Goal: Task Accomplishment & Management: Use online tool/utility

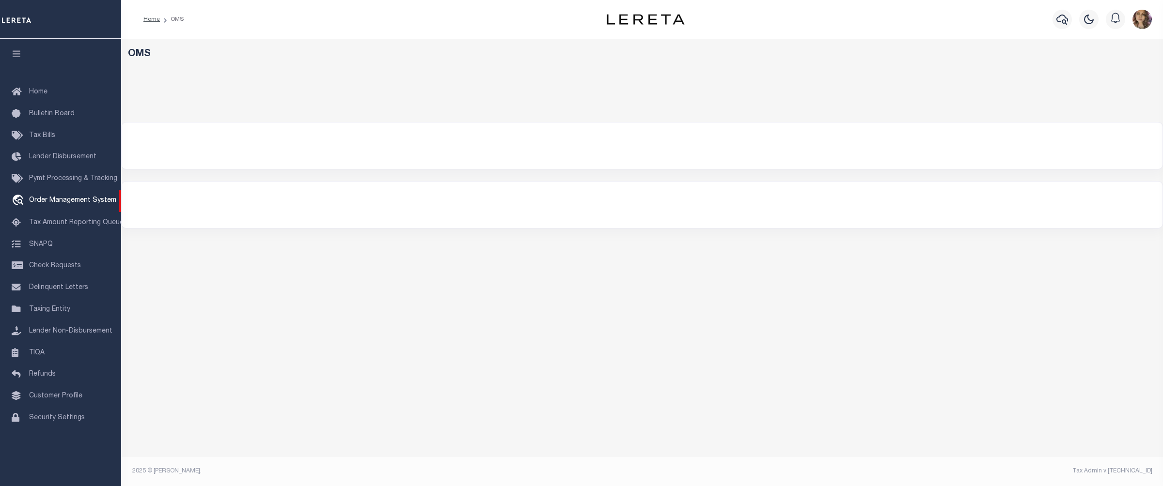
select select "200"
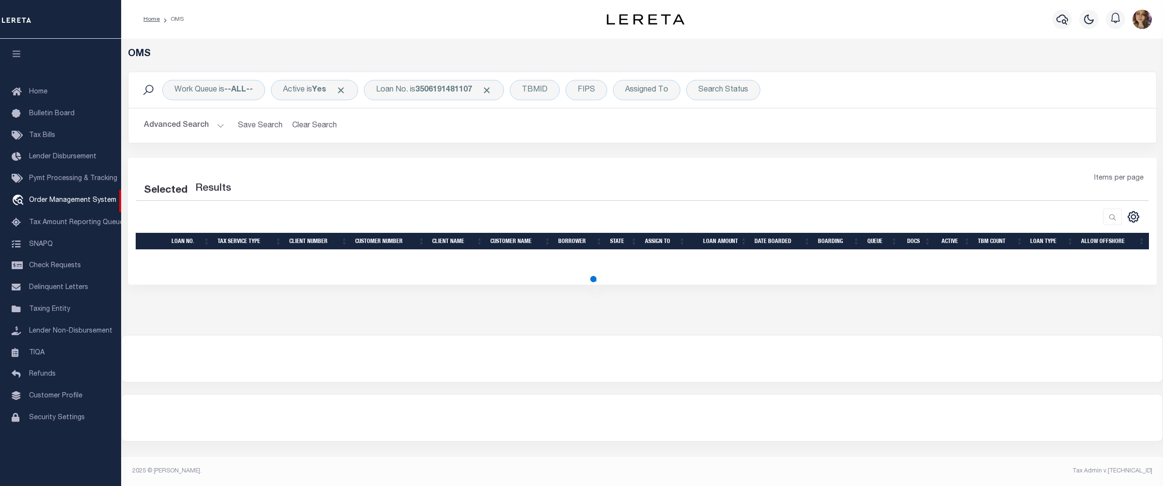
select select "200"
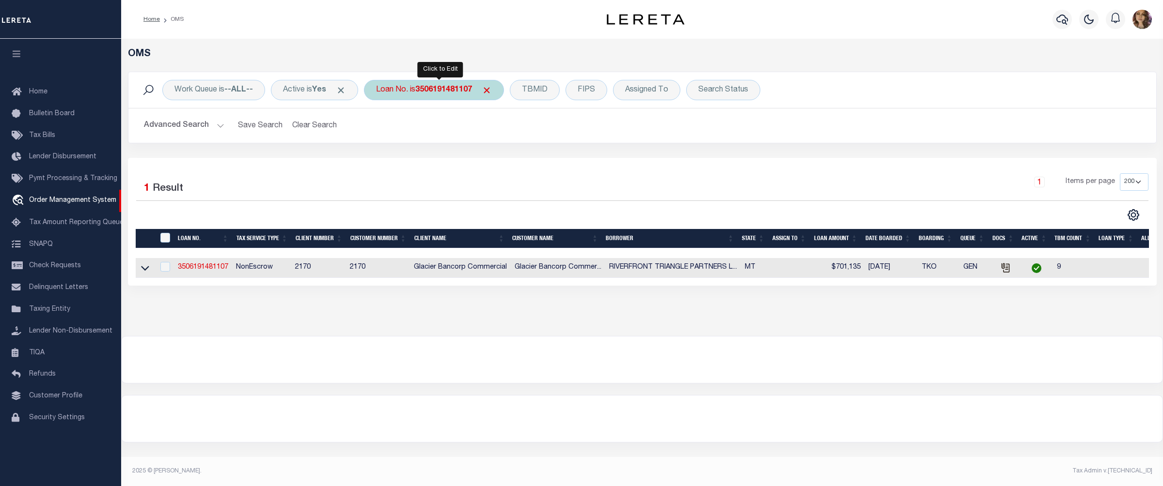
click at [425, 90] on b "3506191481107" at bounding box center [443, 90] width 57 height 8
type input "40004213"
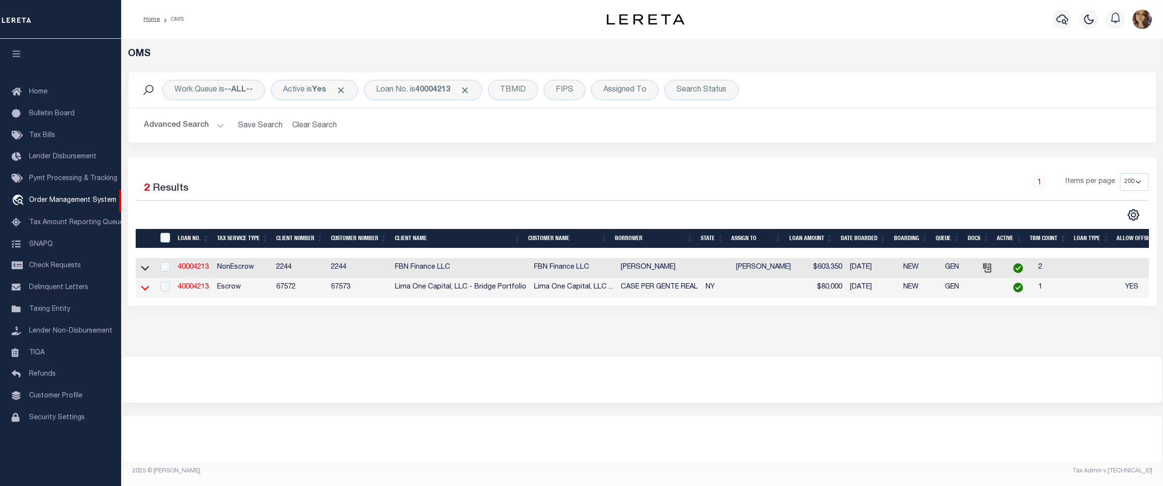
click at [142, 289] on icon at bounding box center [145, 288] width 8 height 10
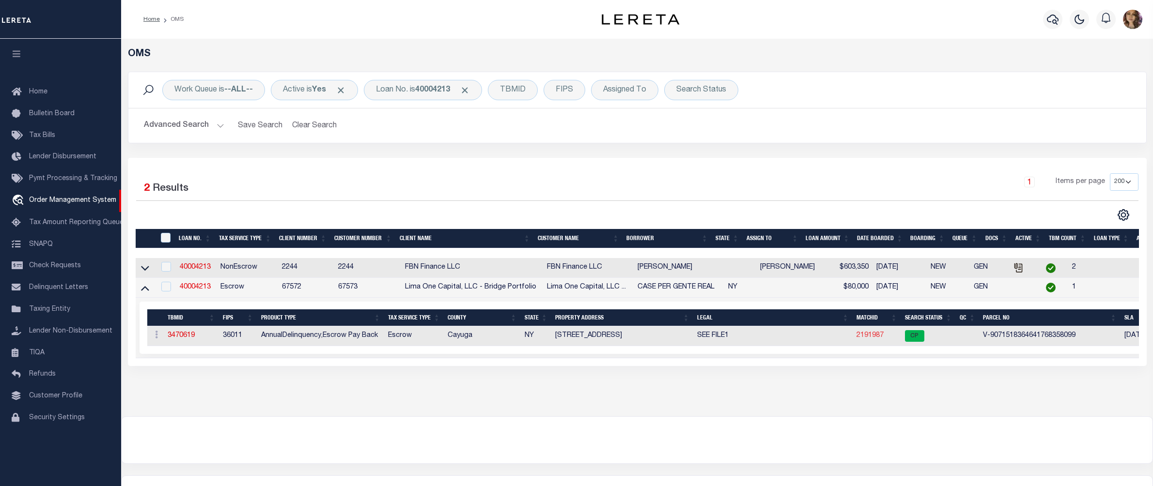
click at [879, 337] on link "2191987" at bounding box center [870, 335] width 27 height 7
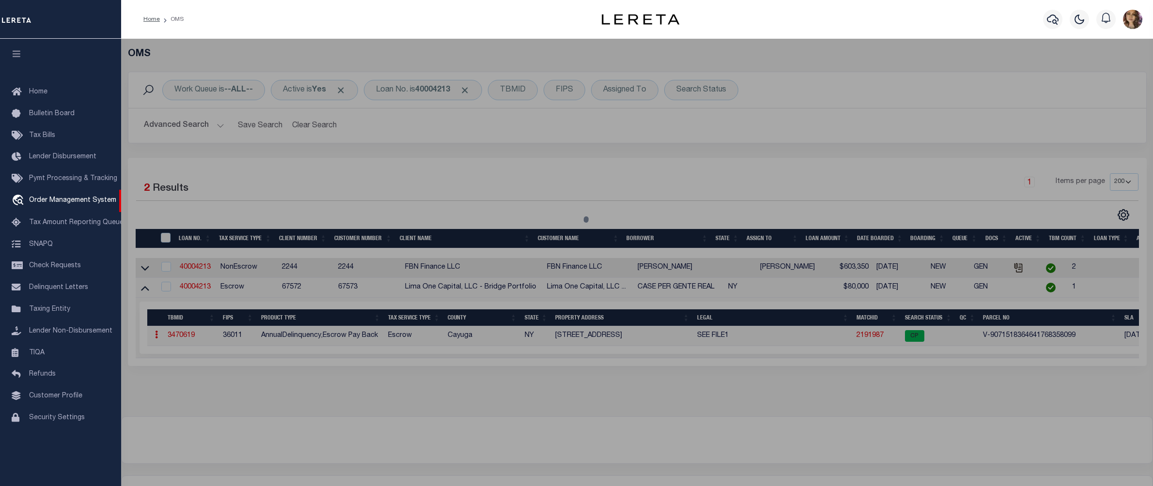
checkbox input "false"
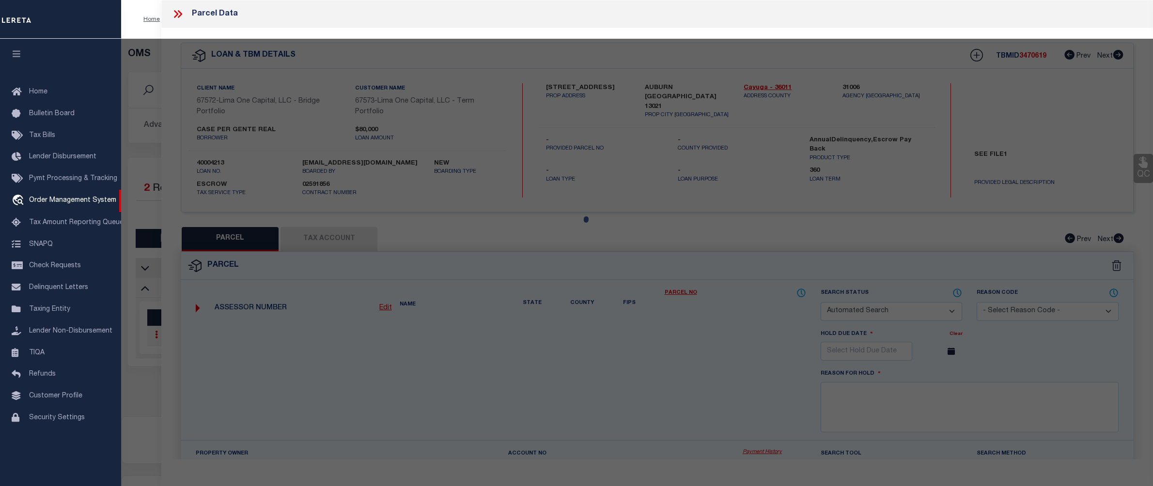
select select "CP"
select select "AGW"
select select
type input "38 NORTH DIVISION STREET"
checkbox input "false"
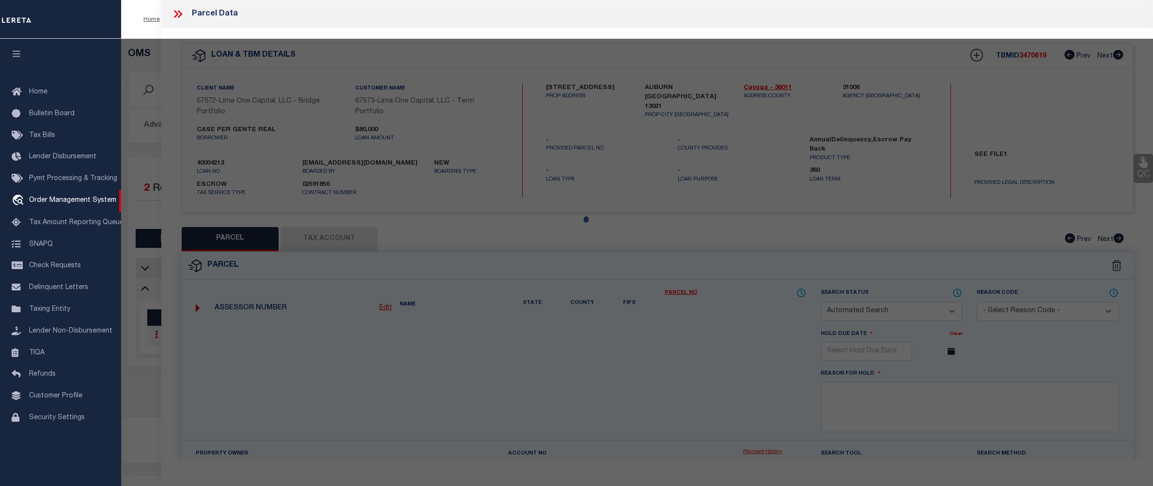
type input "AUBURN NY 13021"
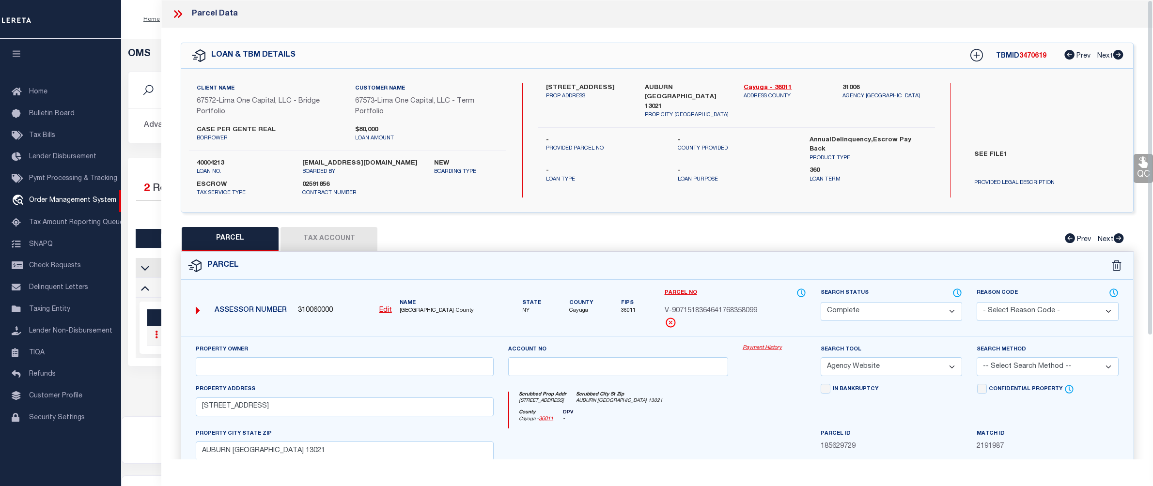
click at [762, 347] on link "Payment History" at bounding box center [774, 348] width 63 height 8
click at [764, 349] on link "Payment History" at bounding box center [774, 348] width 63 height 8
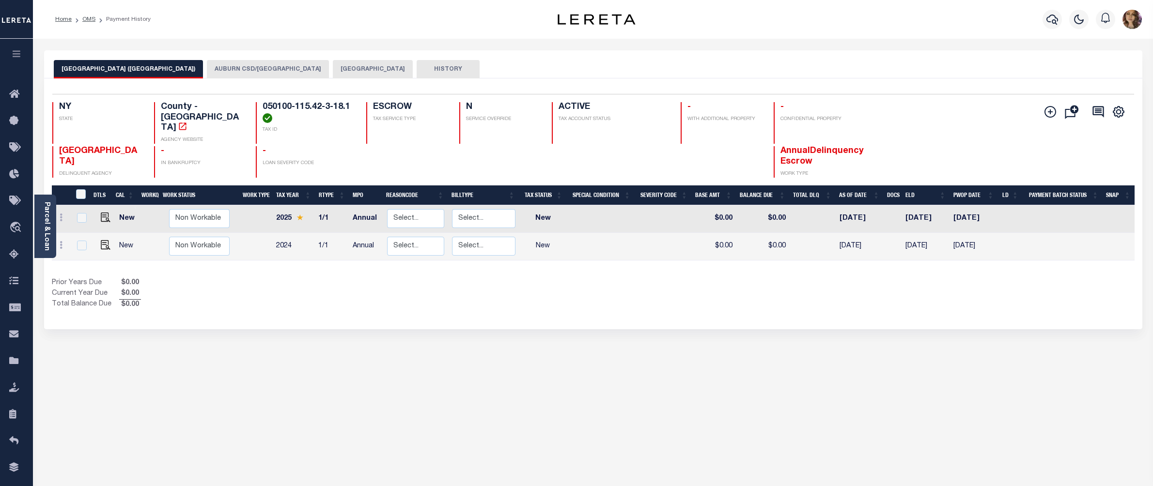
click at [225, 69] on button "AUBURN CSD/[GEOGRAPHIC_DATA]" at bounding box center [268, 69] width 122 height 18
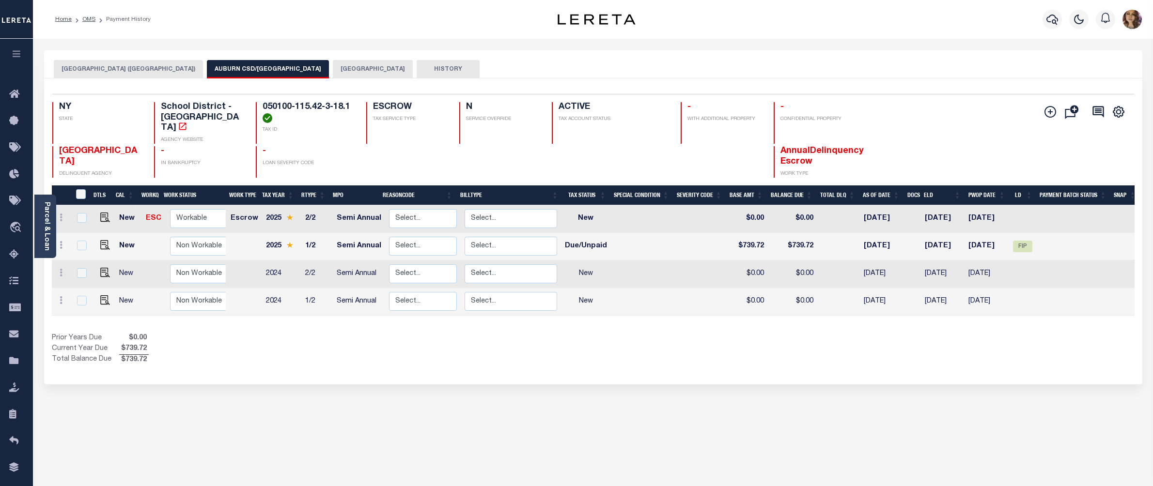
click at [333, 69] on button "AUBURN CITY" at bounding box center [373, 69] width 80 height 18
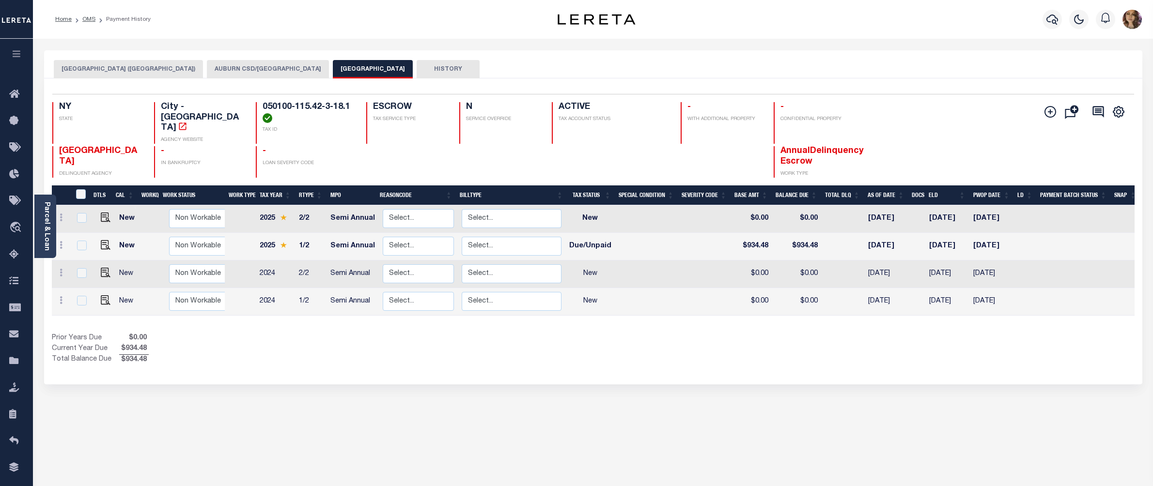
click at [230, 68] on button "AUBURN CSD/AUBURN CITY" at bounding box center [268, 69] width 122 height 18
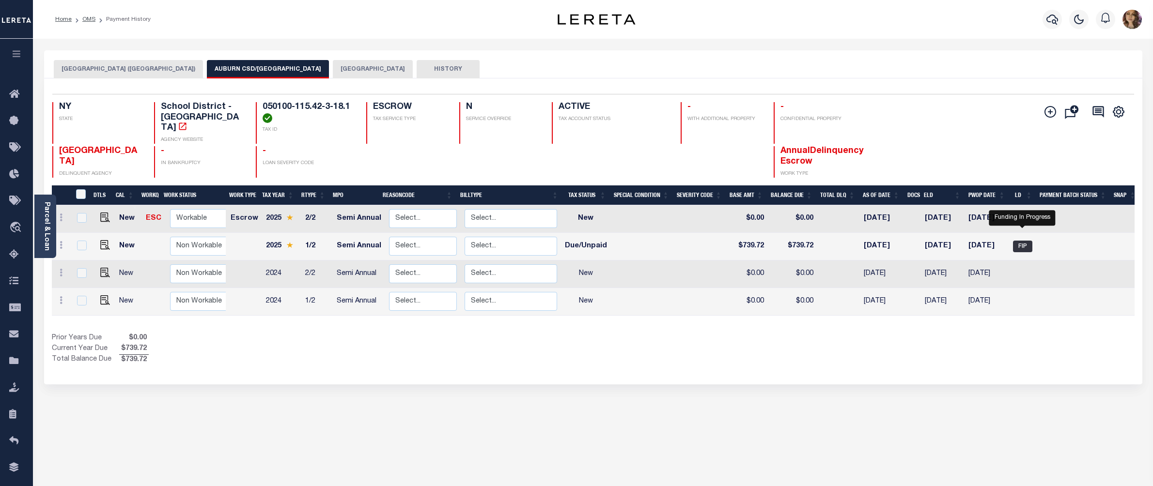
click at [1022, 241] on span "FIP" at bounding box center [1022, 247] width 19 height 12
checkbox input "true"
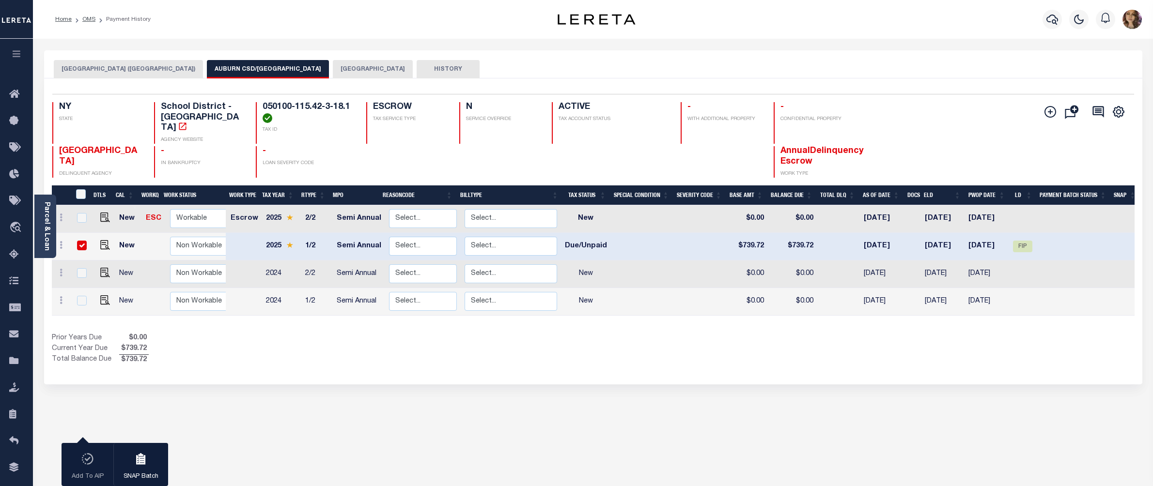
click at [333, 70] on button "AUBURN CITY" at bounding box center [373, 69] width 80 height 18
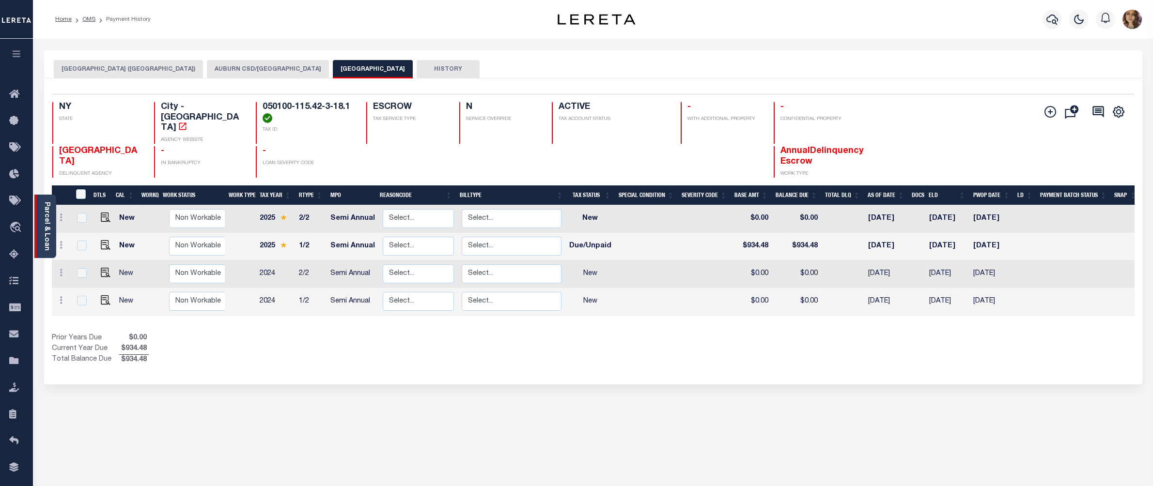
click at [45, 202] on link "Parcel & Loan" at bounding box center [46, 226] width 7 height 49
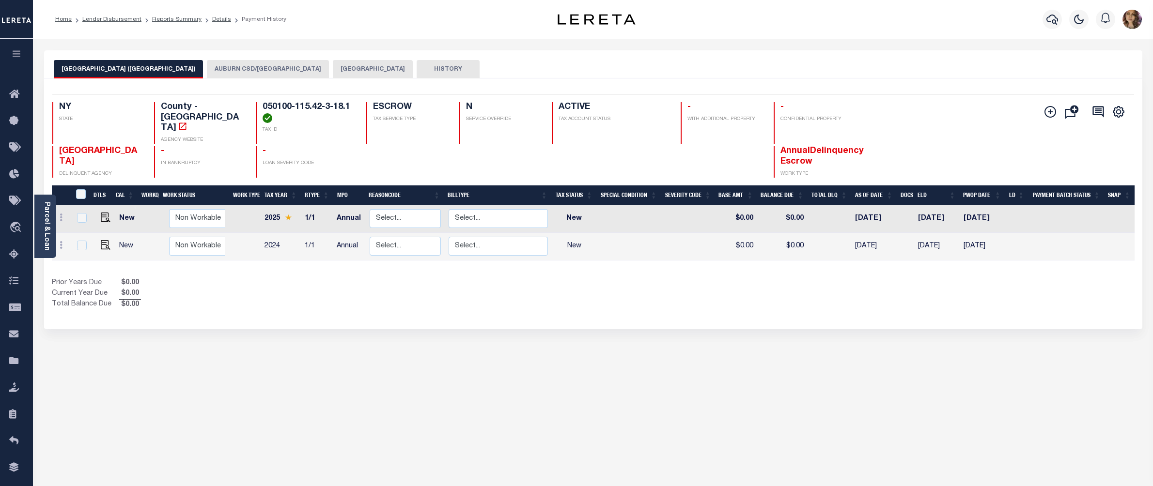
click at [234, 68] on button "AUBURN CSD/[GEOGRAPHIC_DATA]" at bounding box center [268, 69] width 122 height 18
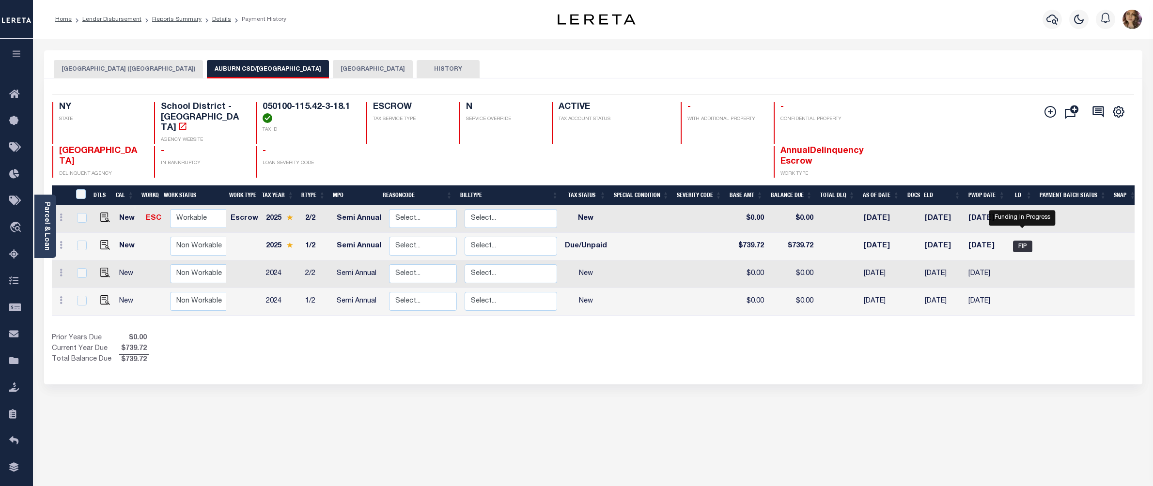
click at [1029, 241] on span "FIP" at bounding box center [1022, 247] width 19 height 12
checkbox input "true"
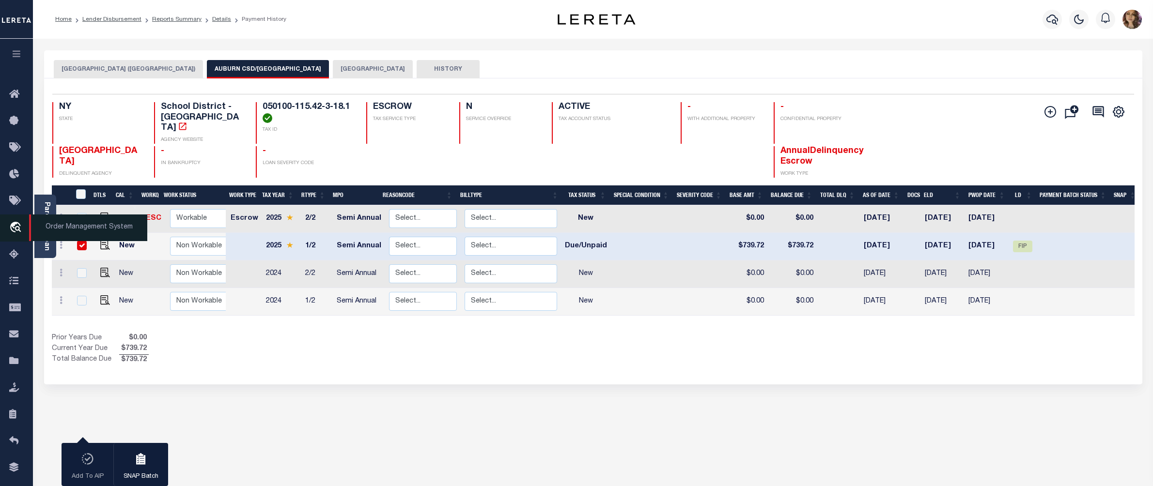
click at [49, 227] on span "Order Management System" at bounding box center [88, 228] width 118 height 27
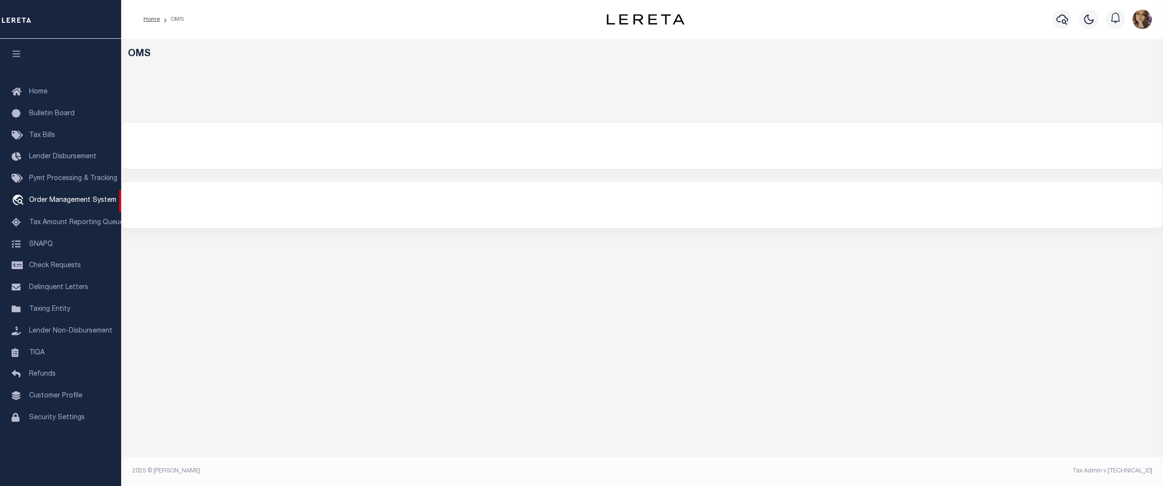
select select "200"
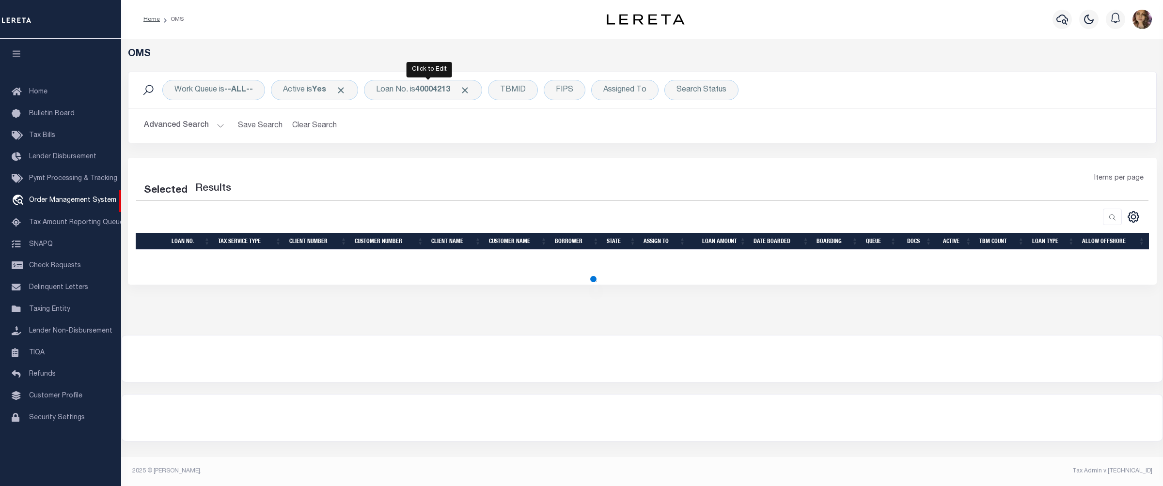
select select "200"
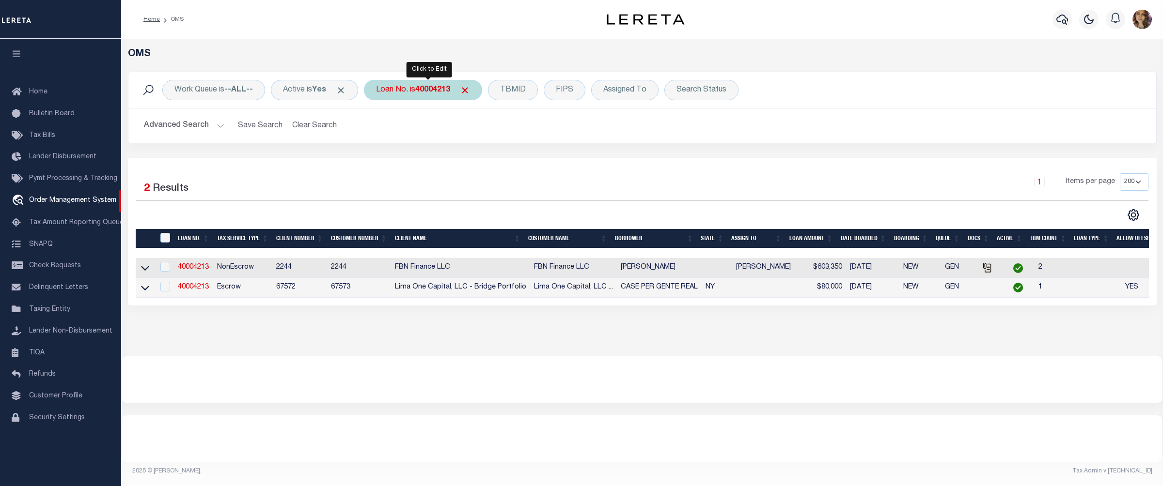
click at [433, 91] on b "40004213" at bounding box center [432, 90] width 35 height 8
type input "40003096"
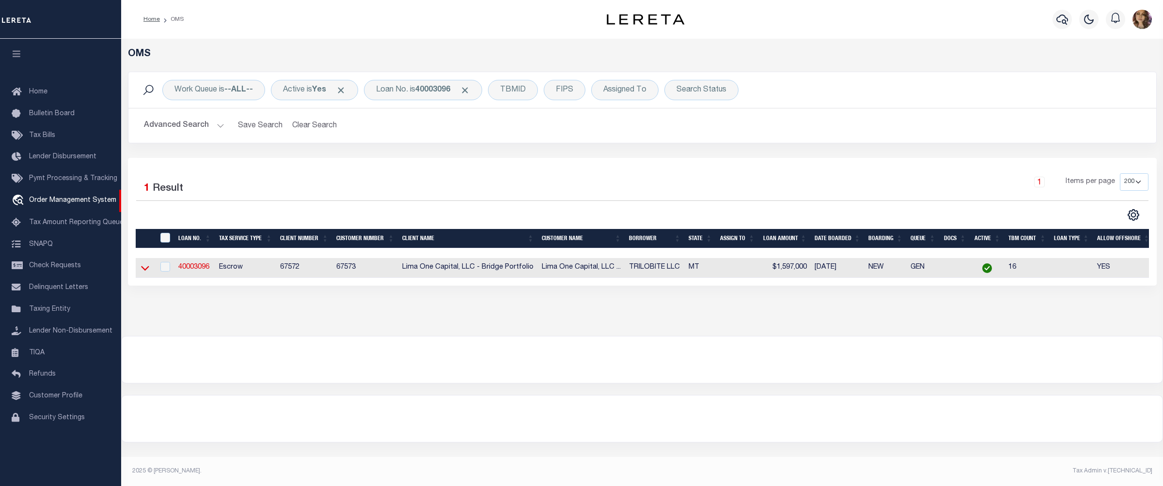
click at [148, 268] on icon at bounding box center [145, 268] width 8 height 10
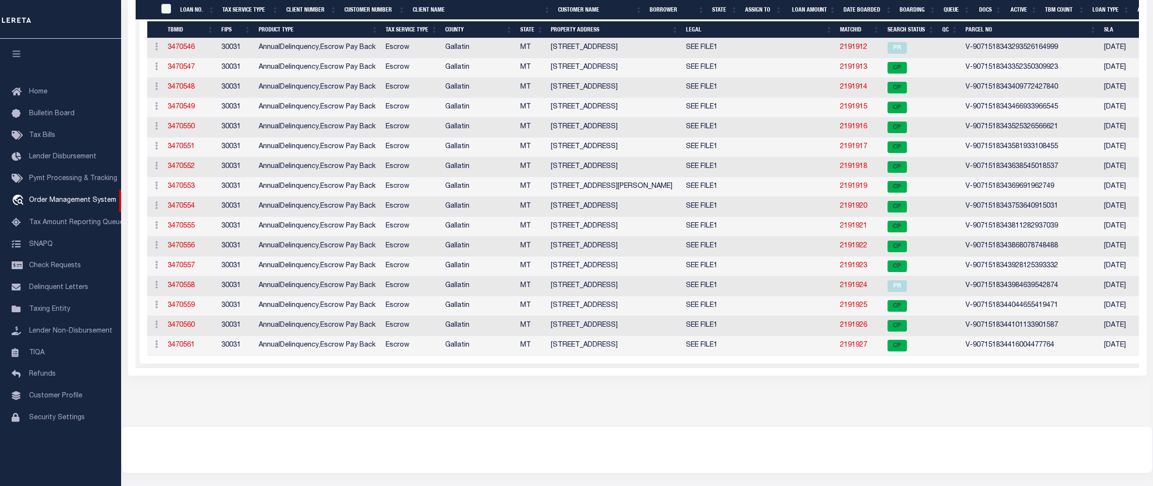
scroll to position [258, 0]
click at [856, 190] on link "2191919" at bounding box center [853, 187] width 27 height 7
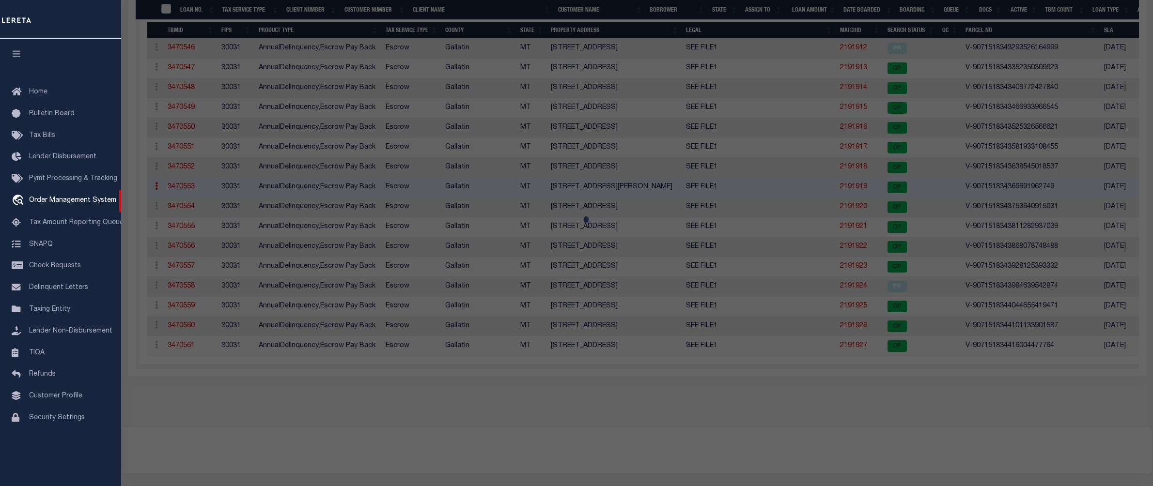
checkbox input "false"
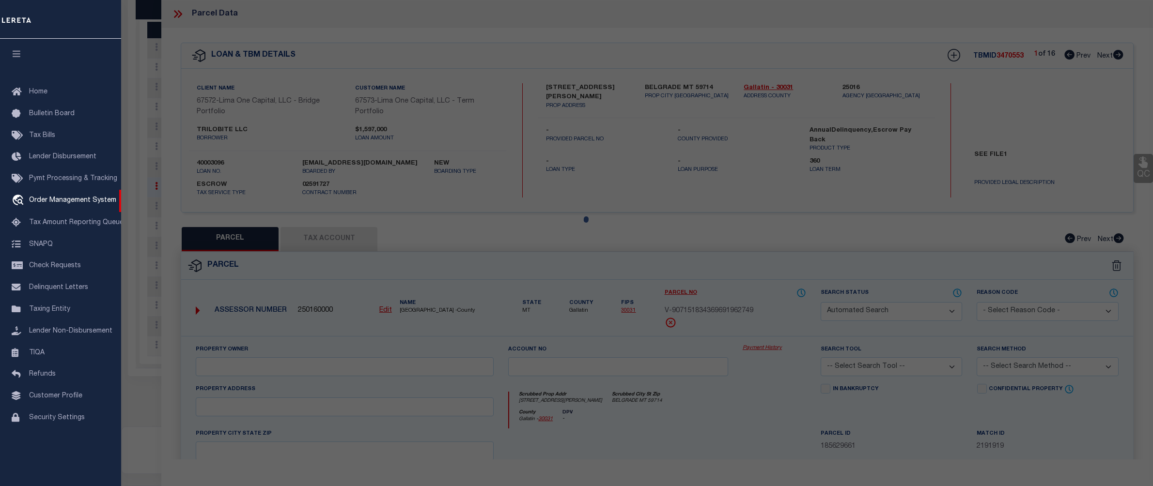
select select "CP"
select select "AGW"
select select
type input "350 HALE BOPP AVENUE"
checkbox input "false"
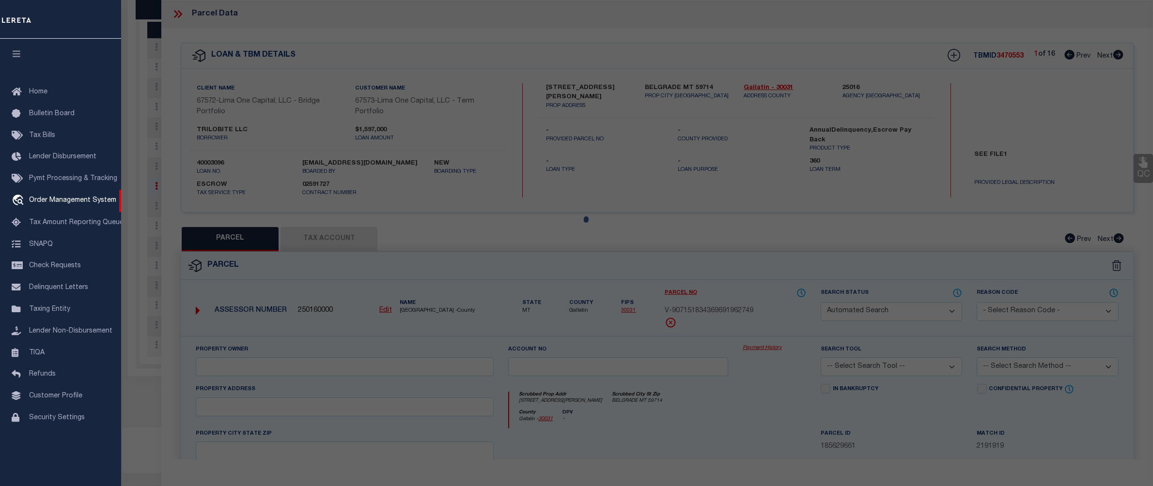
type input "BELGRADE MT 59714"
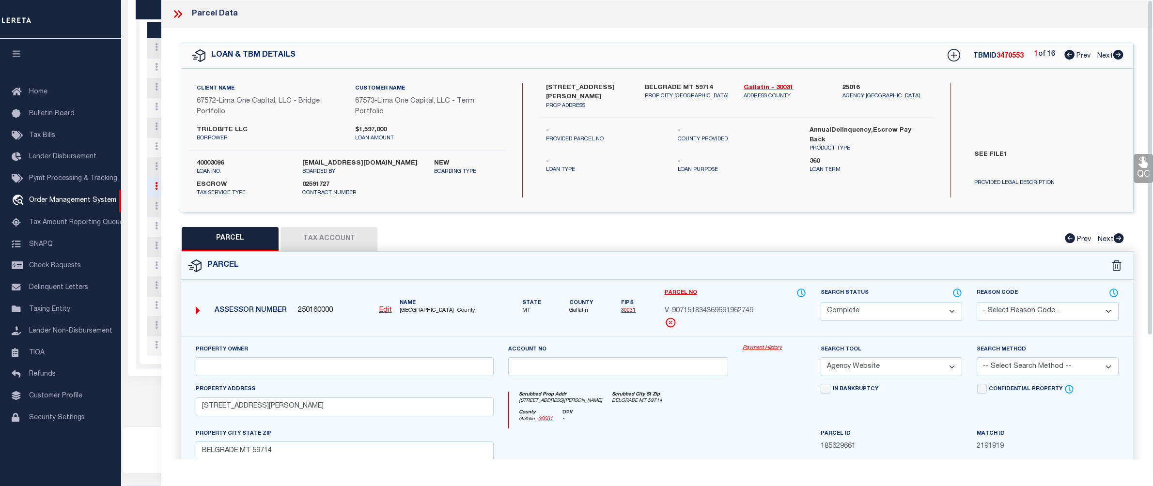
click at [756, 350] on link "Payment History" at bounding box center [774, 348] width 63 height 8
click at [179, 15] on icon at bounding box center [178, 14] width 13 height 13
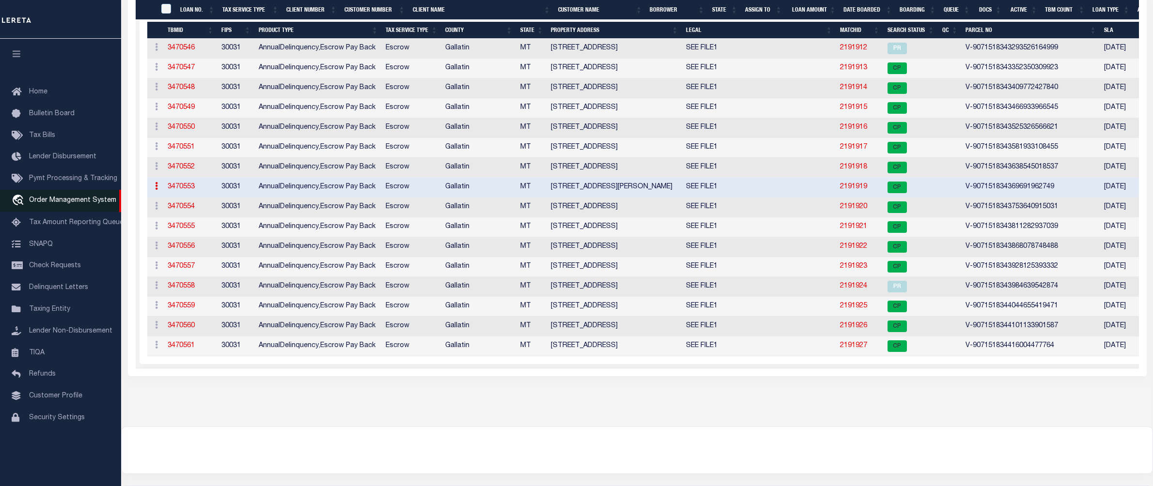
click at [69, 202] on span "Order Management System" at bounding box center [72, 200] width 87 height 7
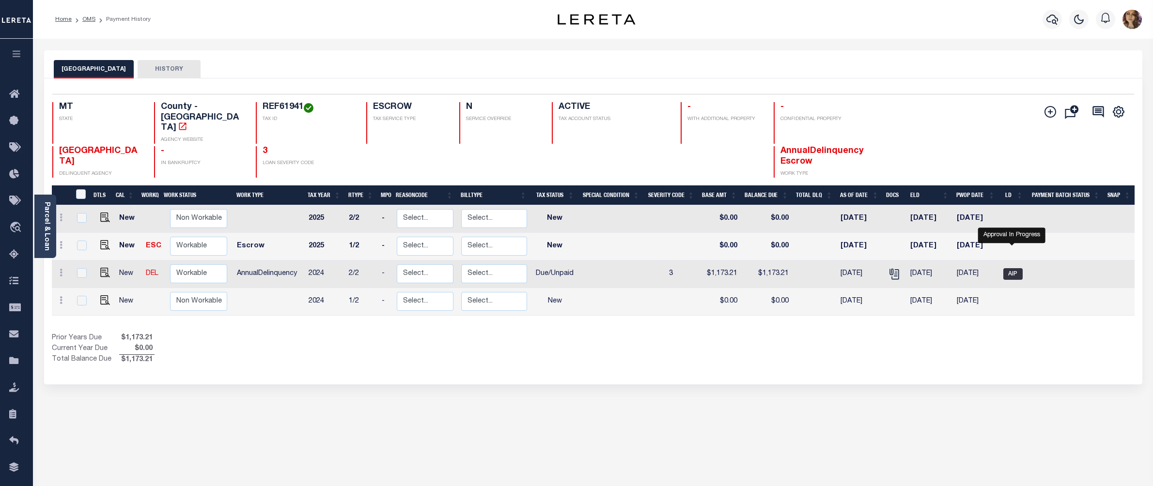
click at [1014, 268] on span "AIP" at bounding box center [1012, 274] width 19 height 12
checkbox input "true"
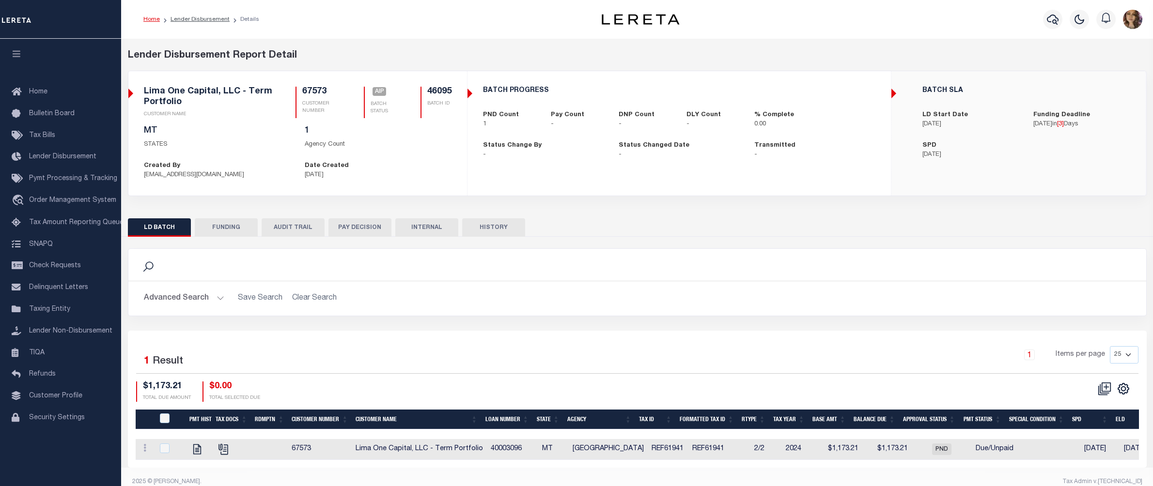
scroll to position [19, 0]
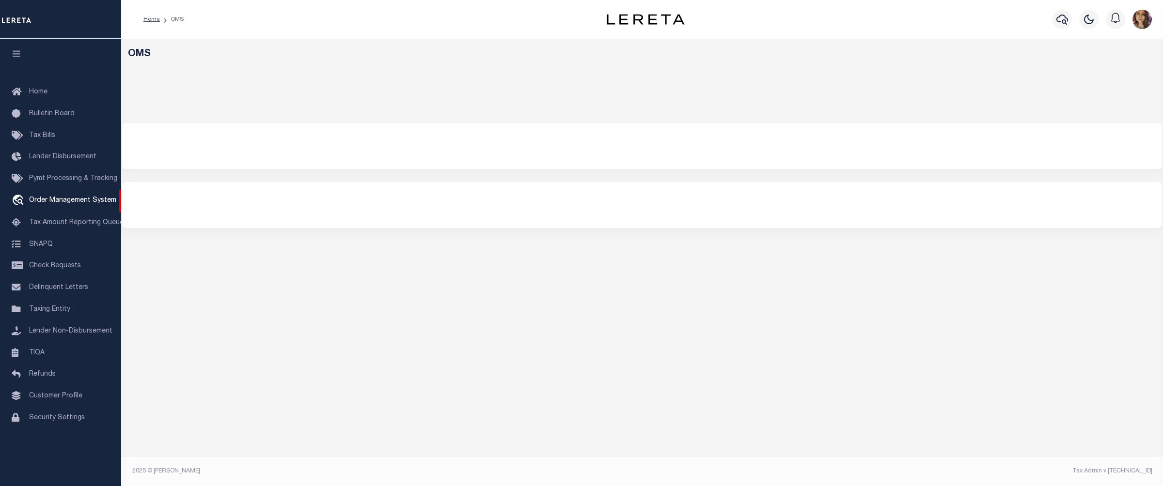
select select "200"
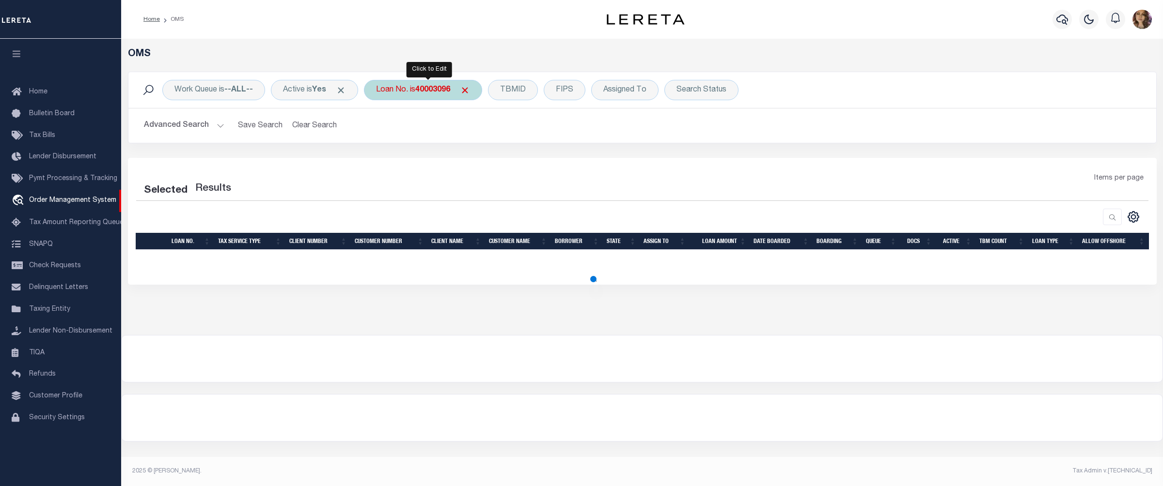
select select "200"
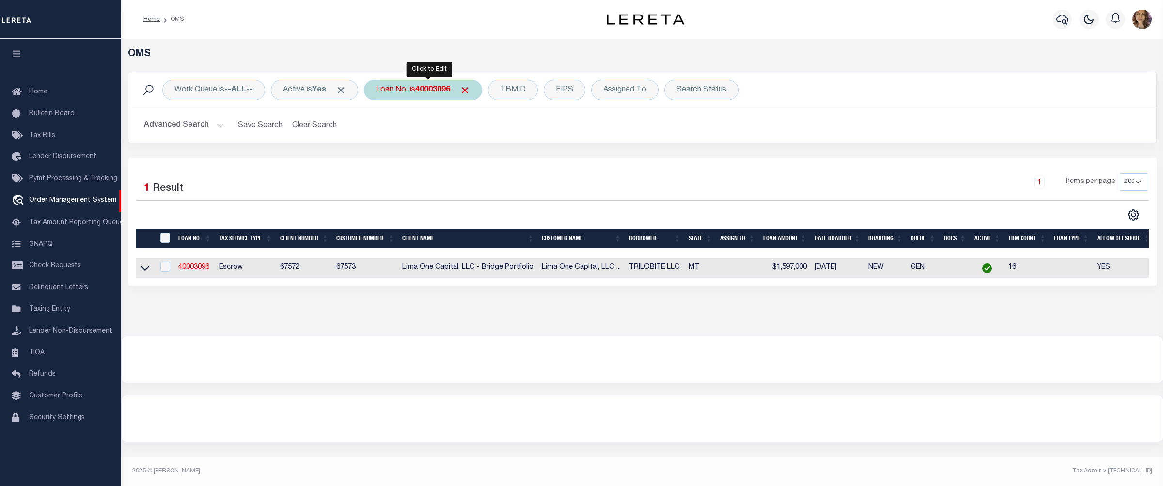
click at [415, 92] on div "Loan No. is 40003096" at bounding box center [423, 90] width 118 height 20
type input "400030969"
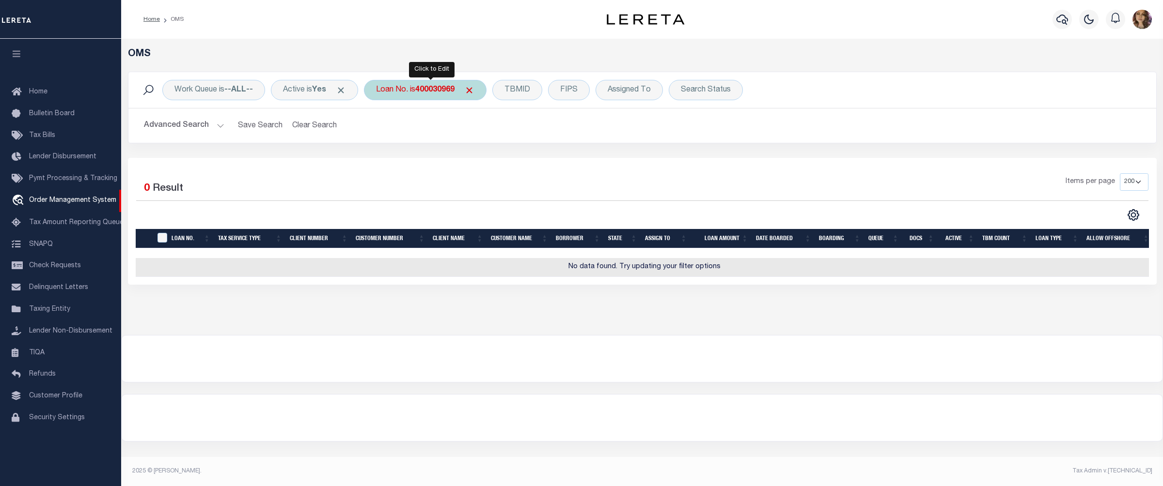
click at [421, 90] on div "Loan No. is 400030969" at bounding box center [425, 90] width 123 height 20
type input "400030969"
click at [407, 92] on div "Loan No. is 400030969" at bounding box center [425, 90] width 123 height 20
type input "40003096"
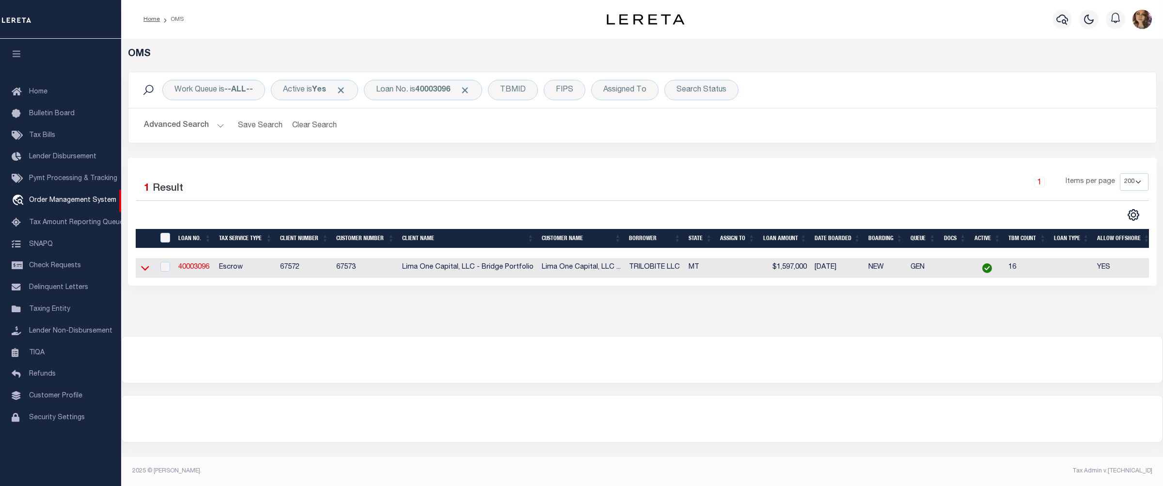
click at [144, 271] on icon at bounding box center [145, 268] width 8 height 5
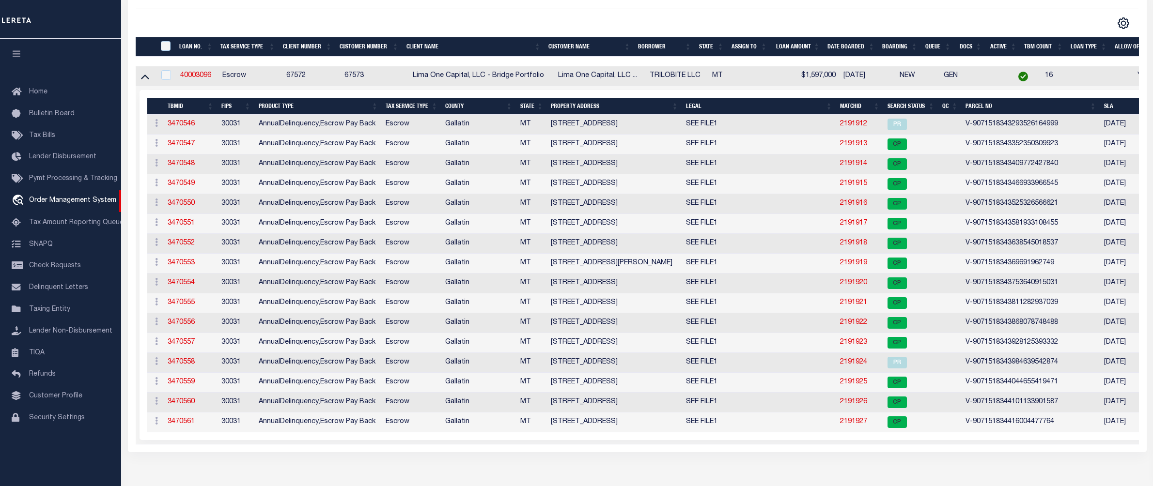
scroll to position [194, 0]
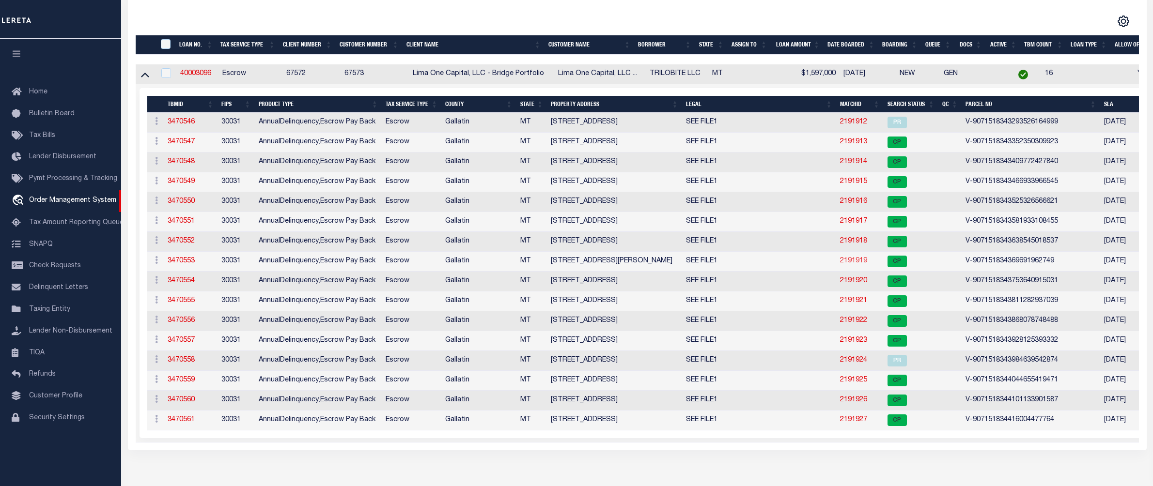
click at [851, 264] on link "2191919" at bounding box center [853, 261] width 27 height 7
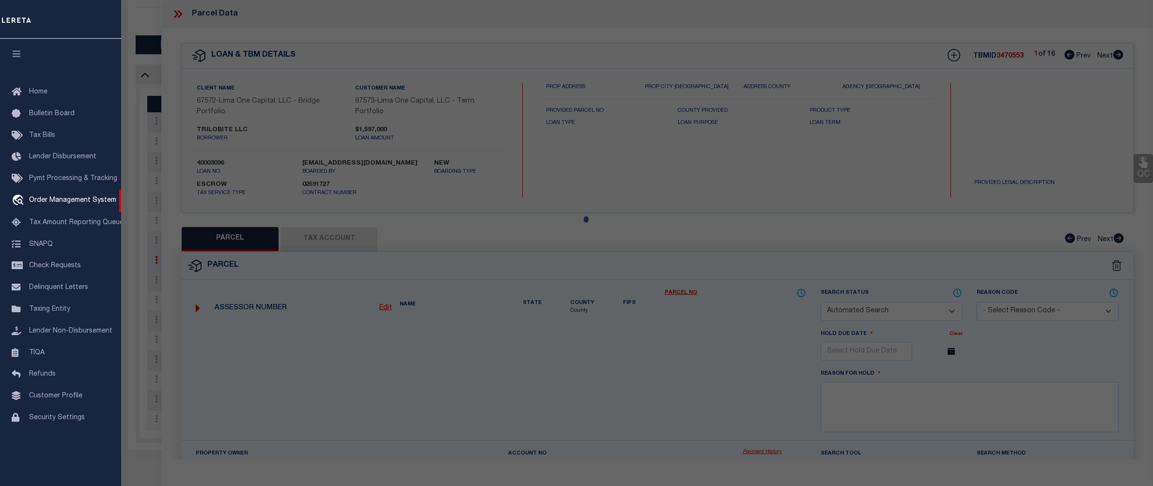
checkbox input "false"
select select "CP"
select select "AGW"
select select
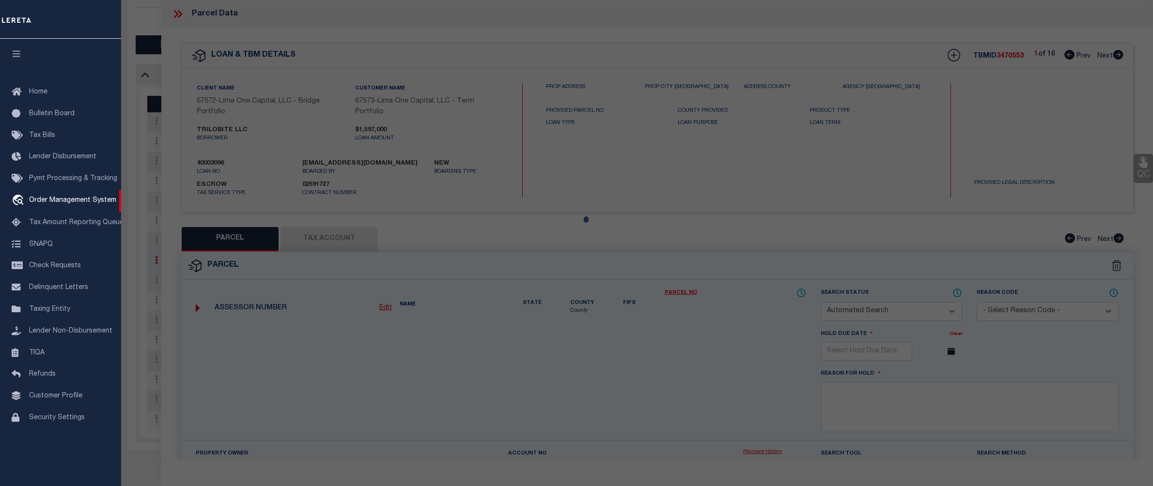
type input "[STREET_ADDRESS][PERSON_NAME]"
checkbox input "false"
type input "BELGRADE MT 59714"
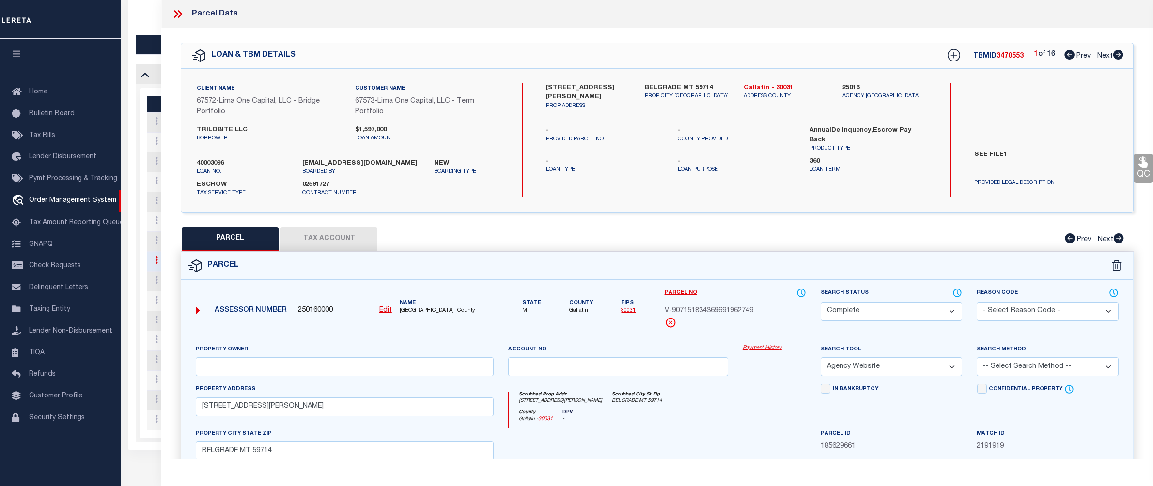
click at [761, 353] on link "Payment History" at bounding box center [774, 348] width 63 height 8
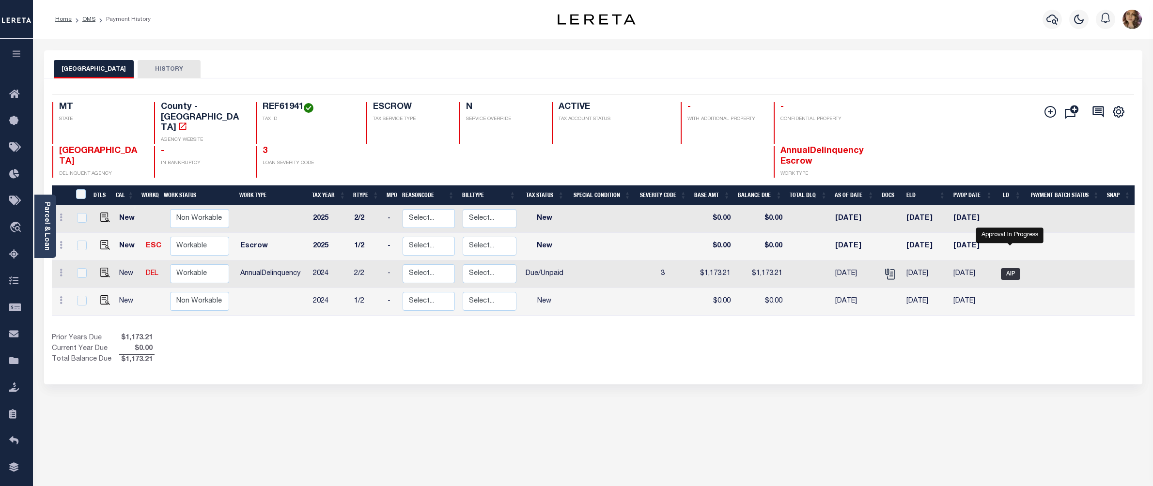
click at [1008, 268] on span "AIP" at bounding box center [1010, 274] width 19 height 12
checkbox input "true"
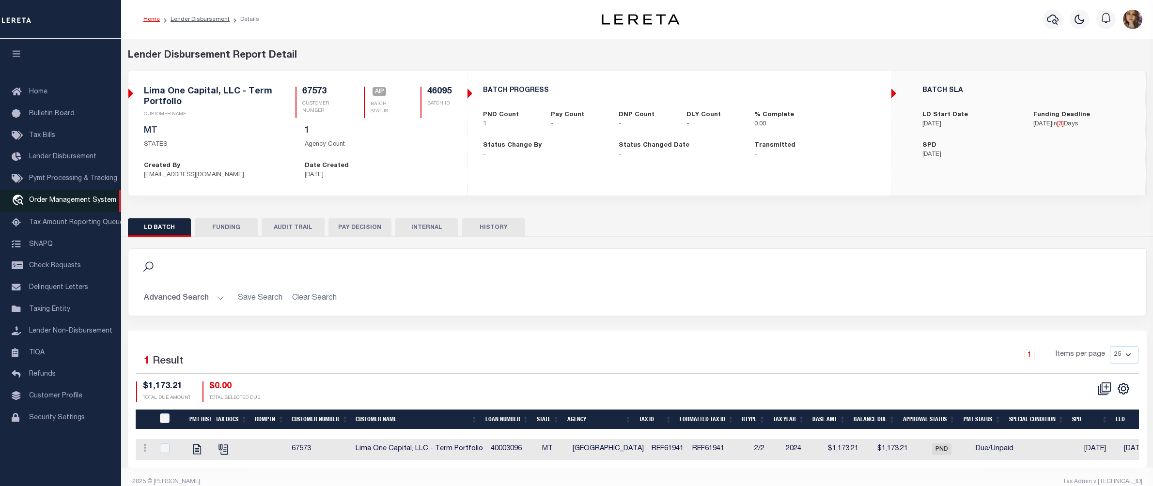
click at [65, 204] on span "Order Management System" at bounding box center [72, 200] width 87 height 7
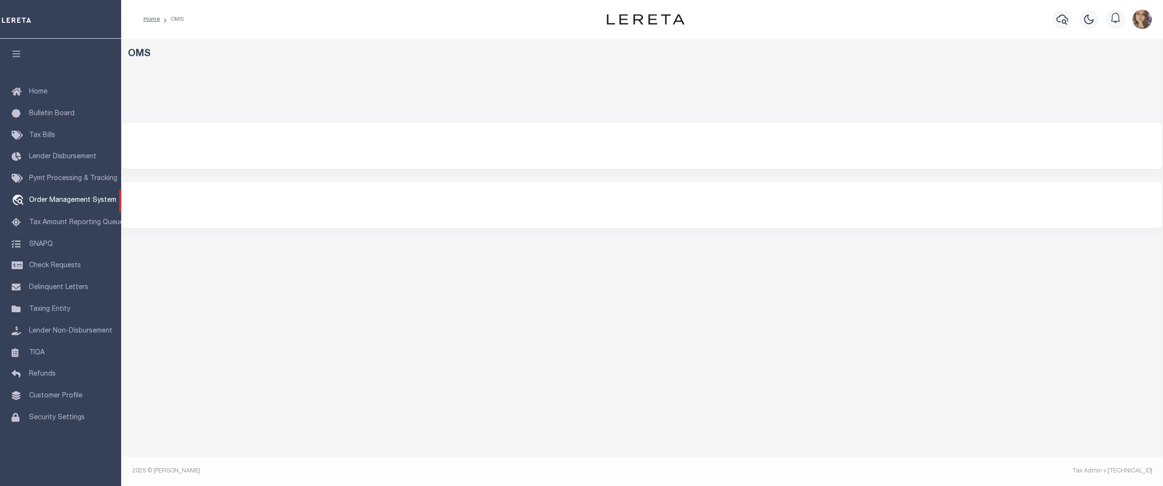
select select "200"
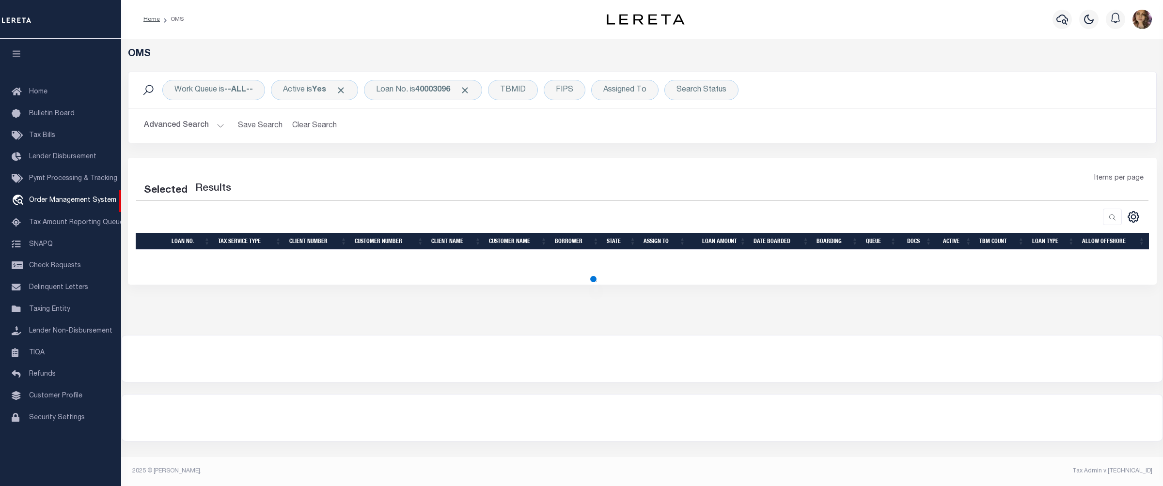
select select "200"
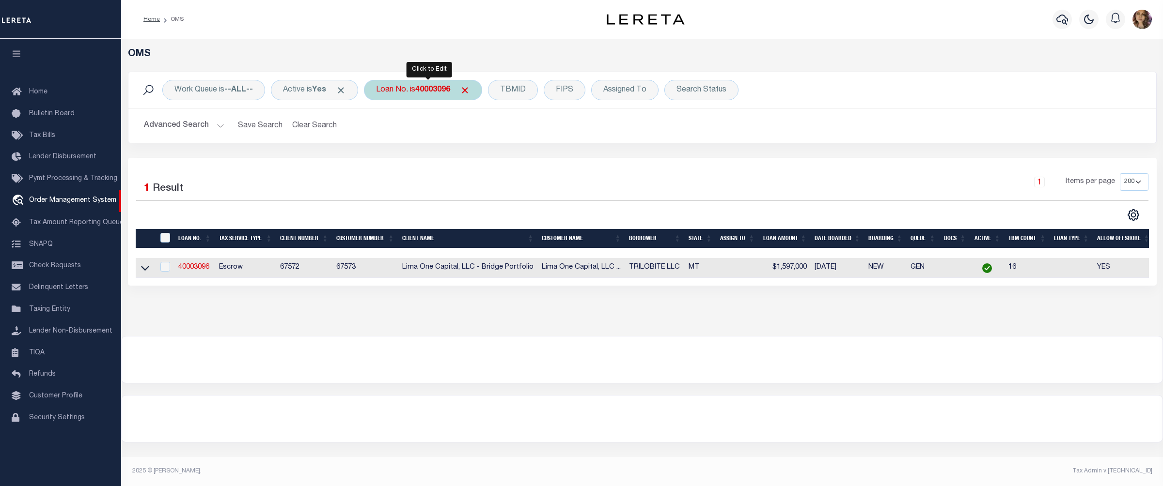
click at [411, 89] on div "Loan No. is 40003096" at bounding box center [423, 90] width 118 height 20
type input "125720"
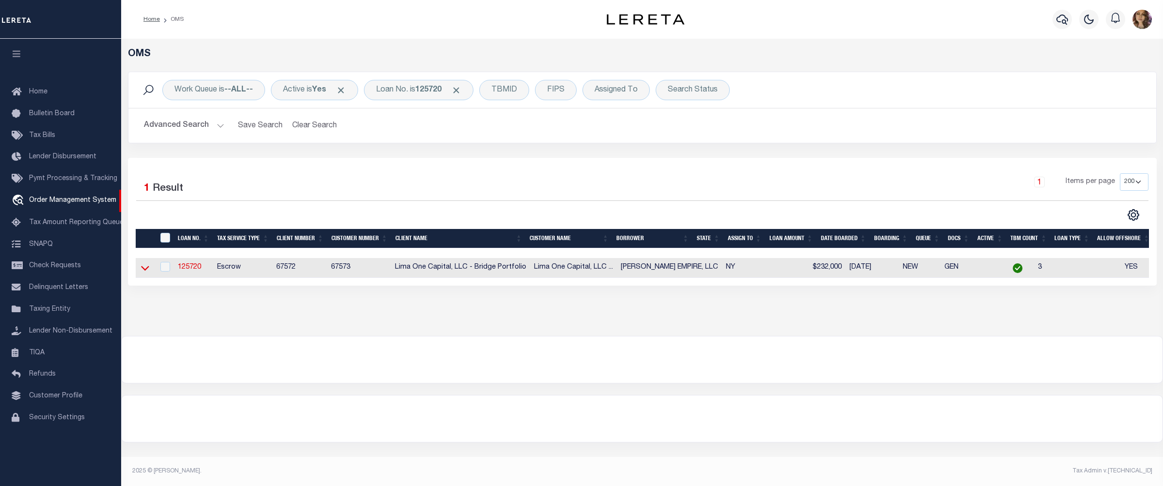
click at [144, 271] on icon at bounding box center [145, 268] width 8 height 10
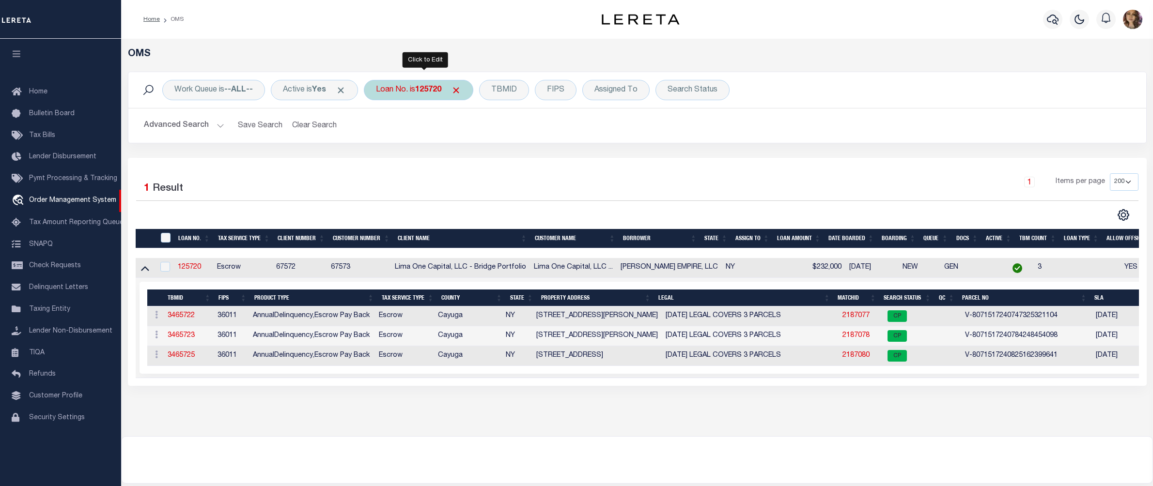
click at [425, 91] on b "125720" at bounding box center [428, 90] width 26 height 8
type input "10020675"
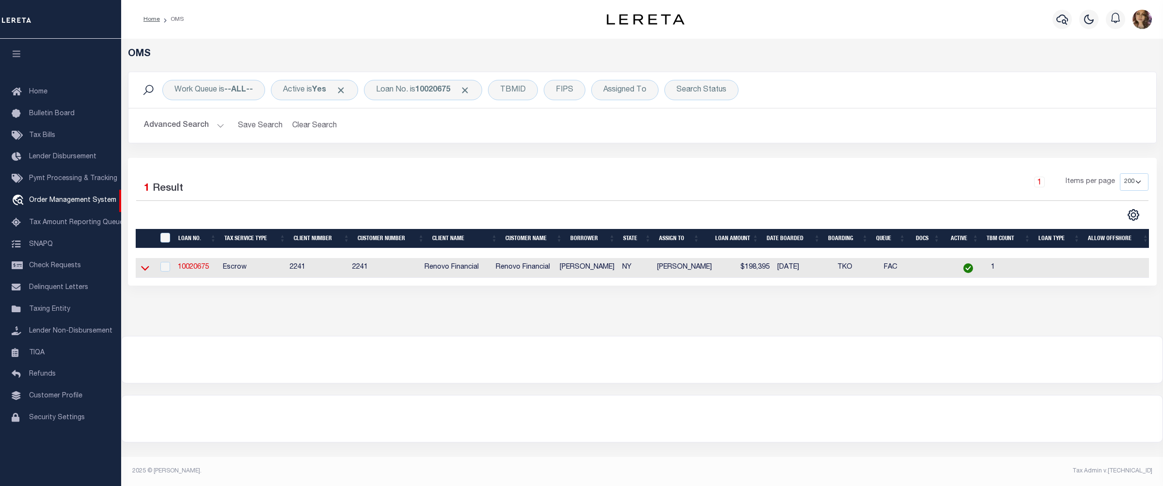
click at [145, 270] on icon at bounding box center [145, 268] width 8 height 10
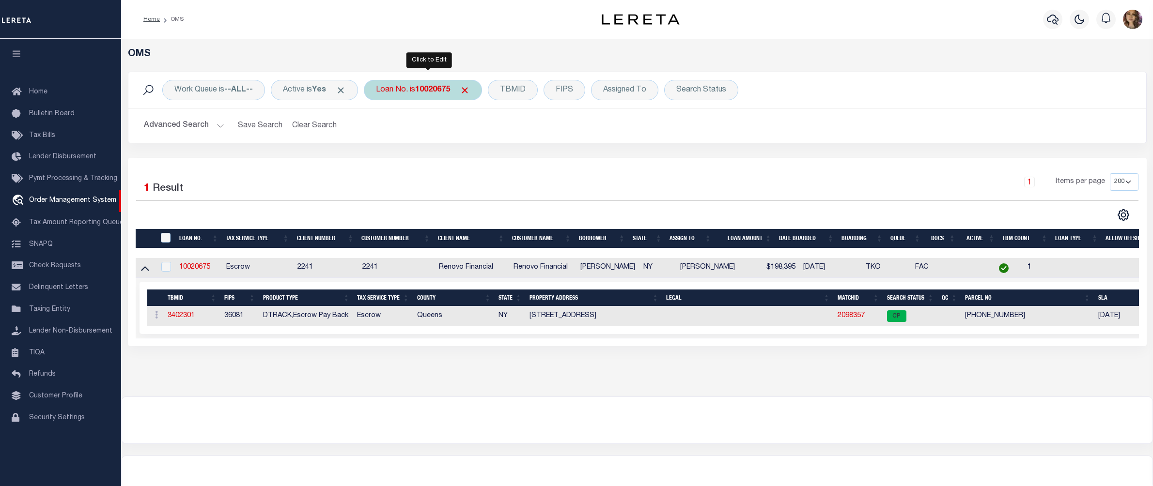
click at [403, 88] on div "Loan No. is 10020675" at bounding box center [423, 90] width 118 height 20
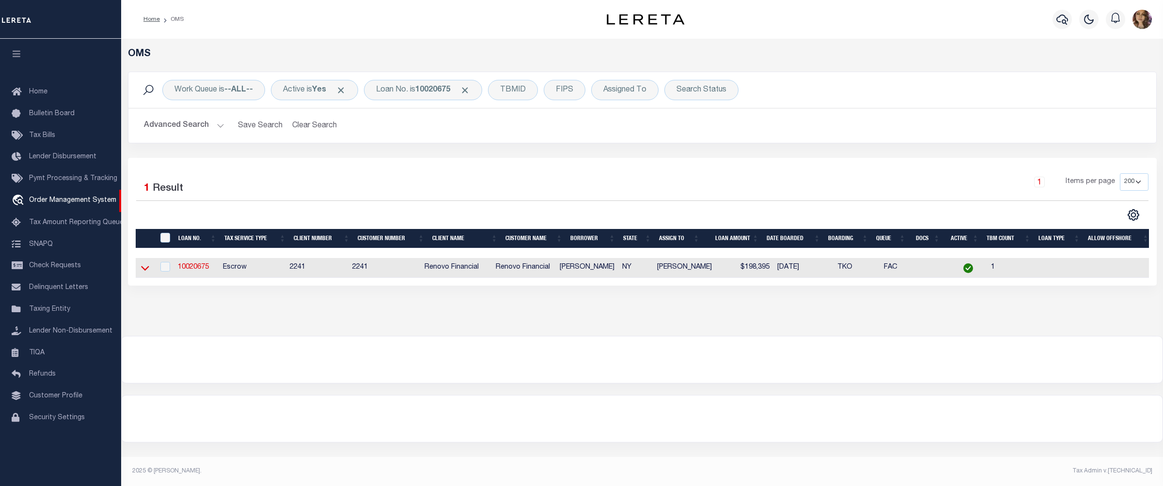
click at [141, 271] on icon at bounding box center [145, 268] width 8 height 10
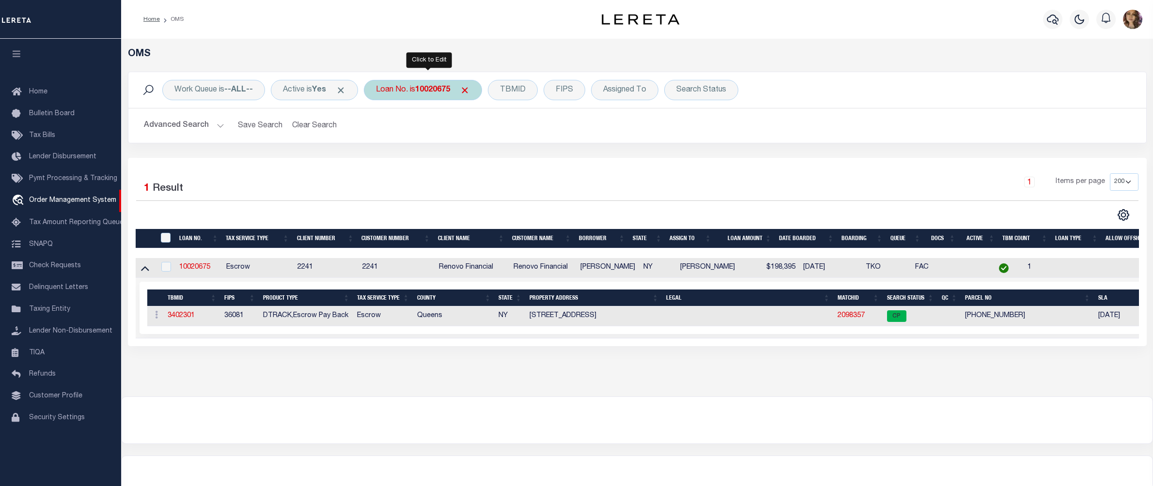
click at [422, 95] on div "Loan No. is 10020675" at bounding box center [423, 90] width 118 height 20
type input "107819"
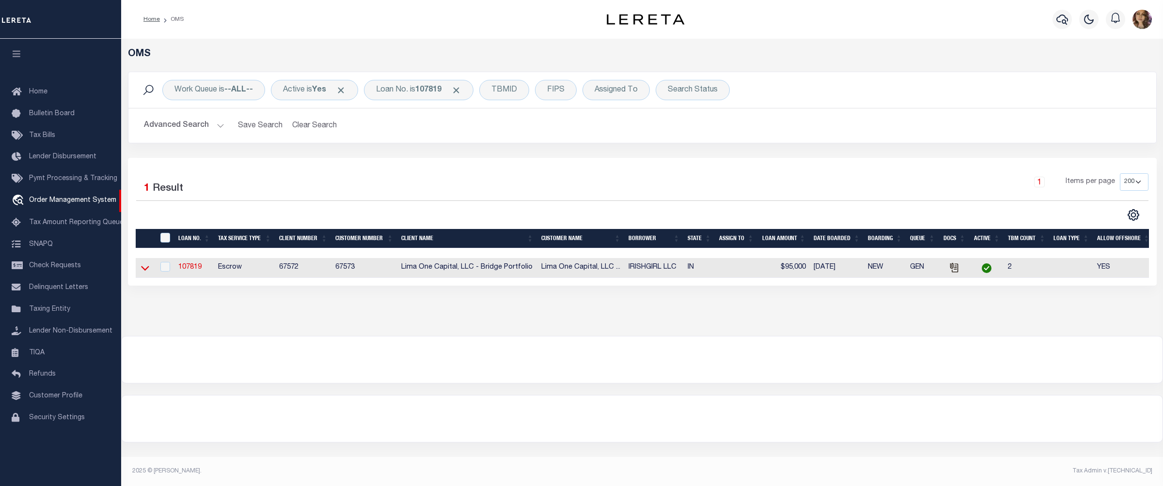
click at [146, 273] on icon at bounding box center [145, 268] width 8 height 10
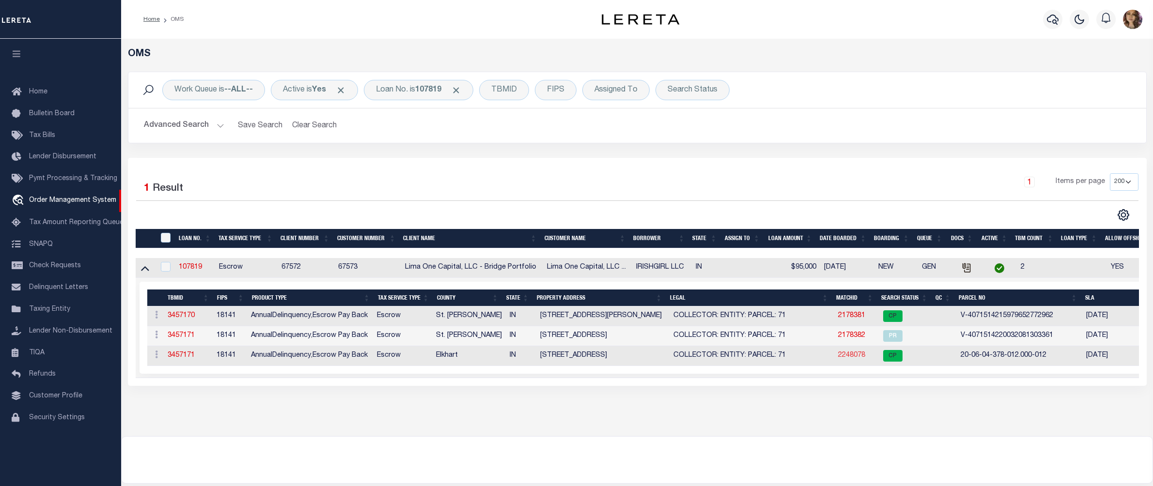
click at [850, 359] on link "2248078" at bounding box center [851, 355] width 27 height 7
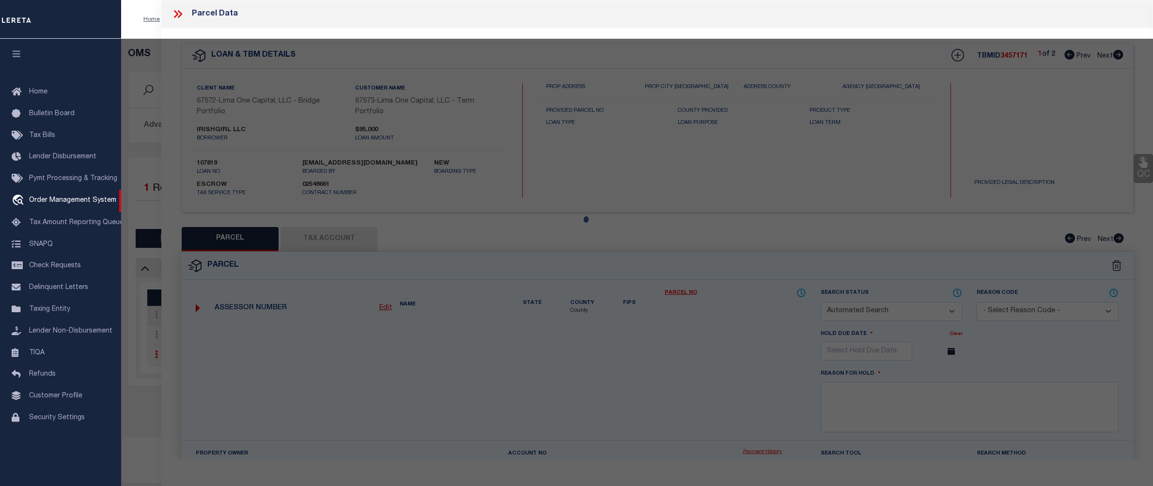
checkbox input "false"
select select "CP"
select select "ADL"
type input "IRISHGIRL LLC"
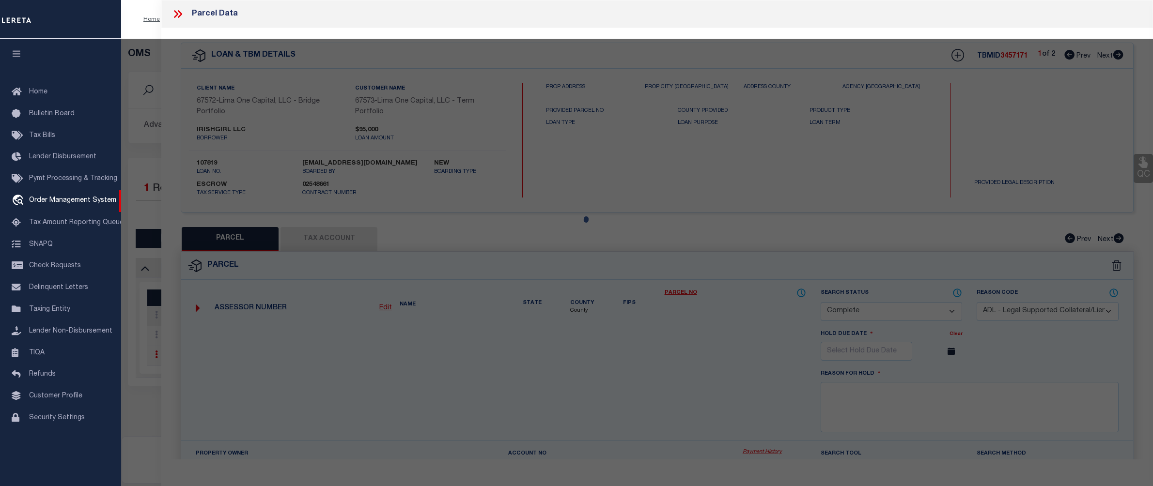
select select "AGW"
select select "LEG"
type input "704 MIDDLEBURY"
checkbox input "false"
type textarea "BEESONS 4TH 25FT E SIDE LOT 100 & 18FT W SIDE LOT 101 (TIF 110"
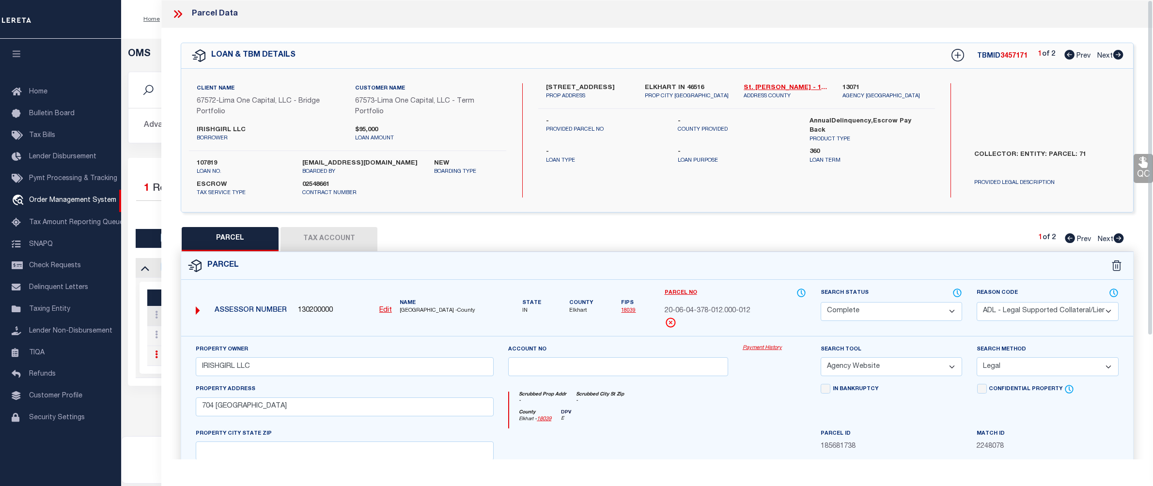
click at [763, 352] on link "Payment History" at bounding box center [774, 348] width 63 height 8
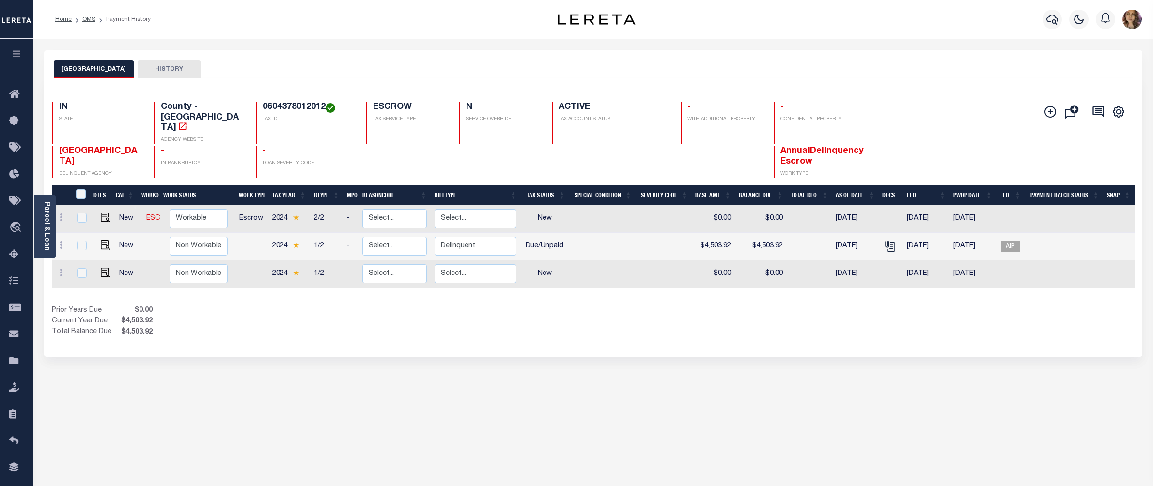
click at [1044, 382] on div "ELKHART COUNTY HISTORY Selected 3 Results" at bounding box center [593, 323] width 1113 height 547
click at [802, 41] on div "Parcel & Loan Loan Details 107819 LOAN NO ACTIVE" at bounding box center [593, 318] width 1113 height 559
click at [44, 206] on link "Parcel & Loan" at bounding box center [46, 226] width 7 height 49
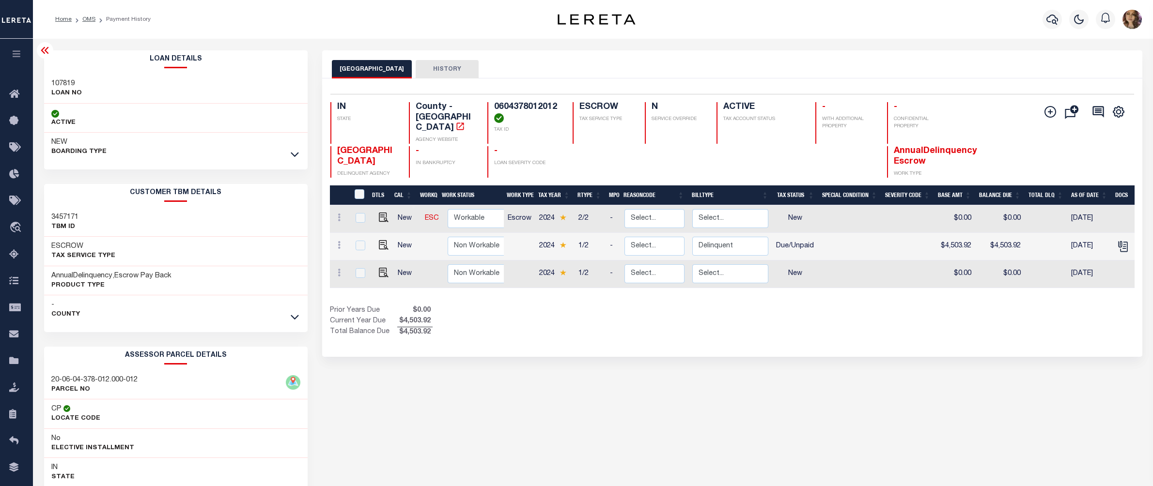
click at [533, 107] on h4 "0604378012012" at bounding box center [527, 112] width 67 height 21
copy h4 "0604378012012"
click at [45, 46] on icon at bounding box center [45, 51] width 12 height 12
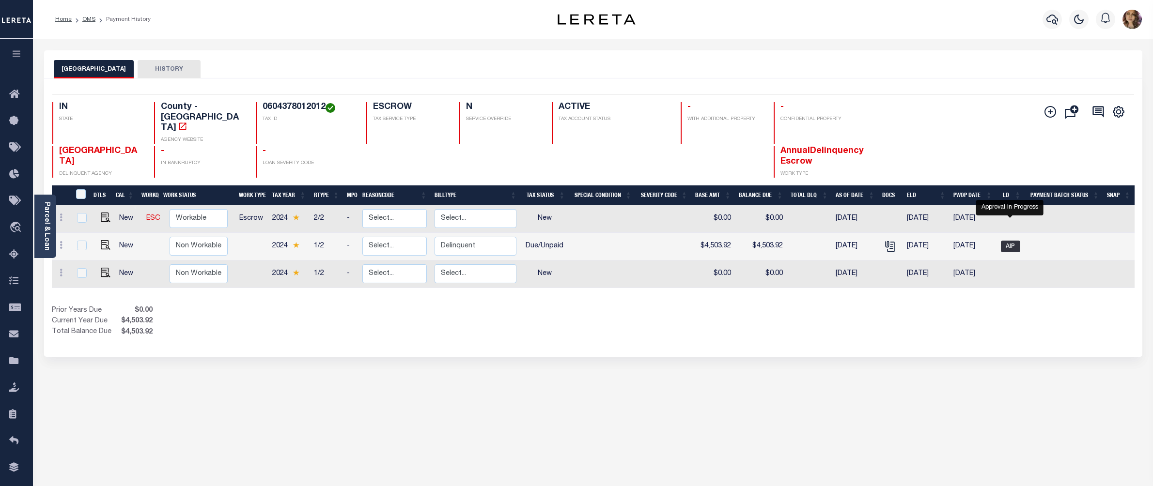
click at [1015, 241] on span "AIP" at bounding box center [1010, 247] width 19 height 12
checkbox input "true"
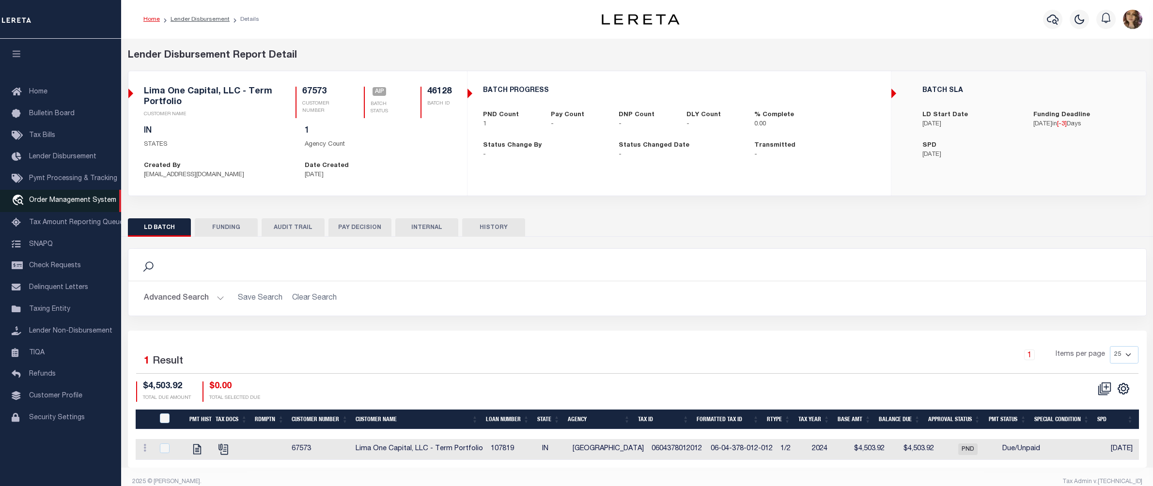
click at [64, 201] on span "Order Management System" at bounding box center [72, 200] width 87 height 7
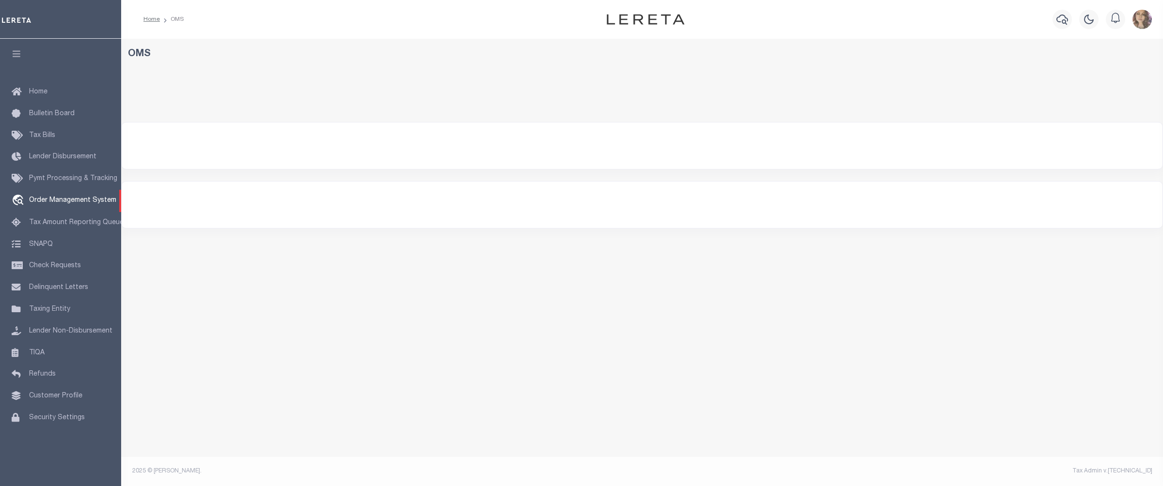
select select "200"
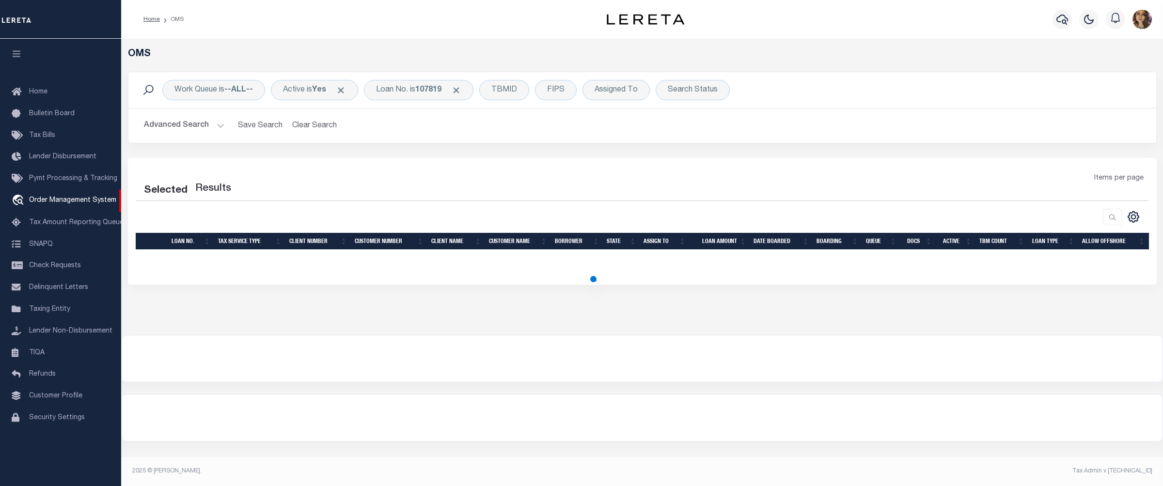
select select "200"
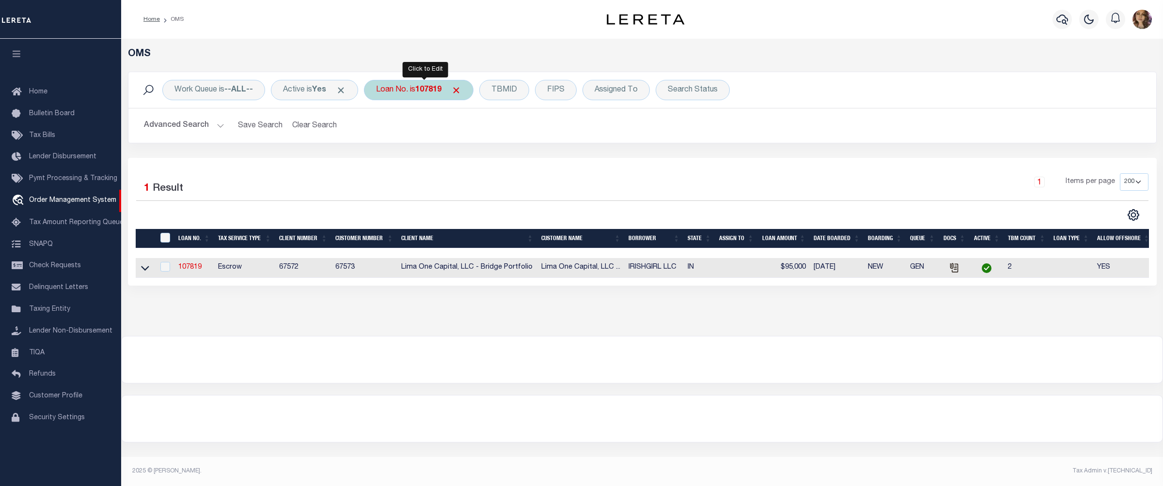
click at [406, 93] on div "Loan No. is 107819" at bounding box center [419, 90] width 110 height 20
type input "40003096"
click at [145, 270] on icon at bounding box center [145, 268] width 8 height 10
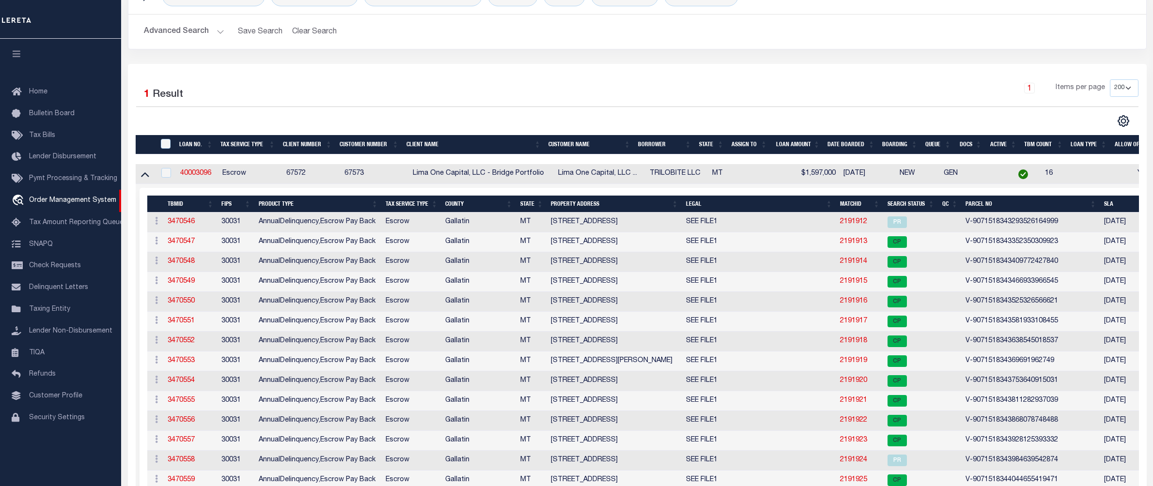
scroll to position [129, 0]
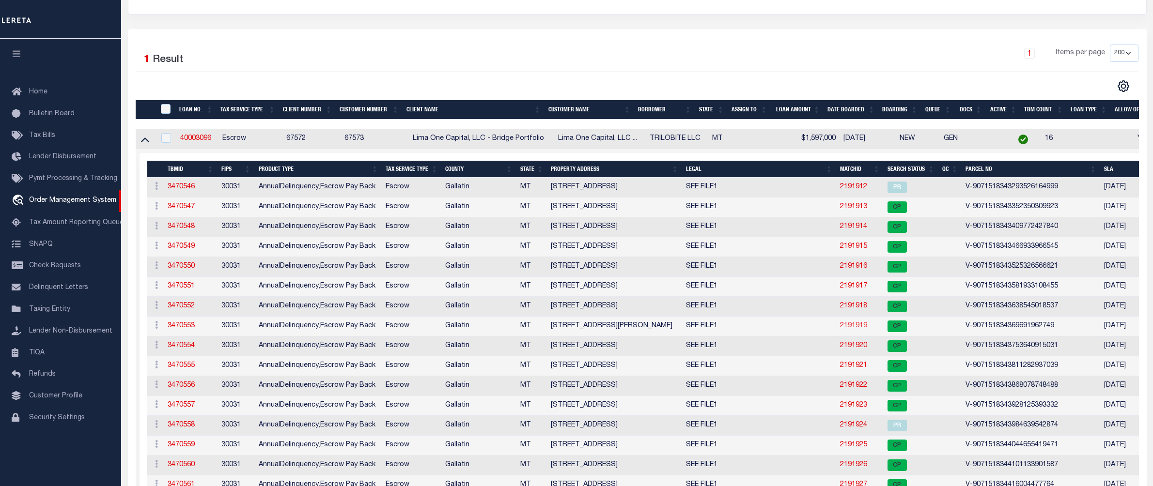
click at [853, 329] on link "2191919" at bounding box center [853, 326] width 27 height 7
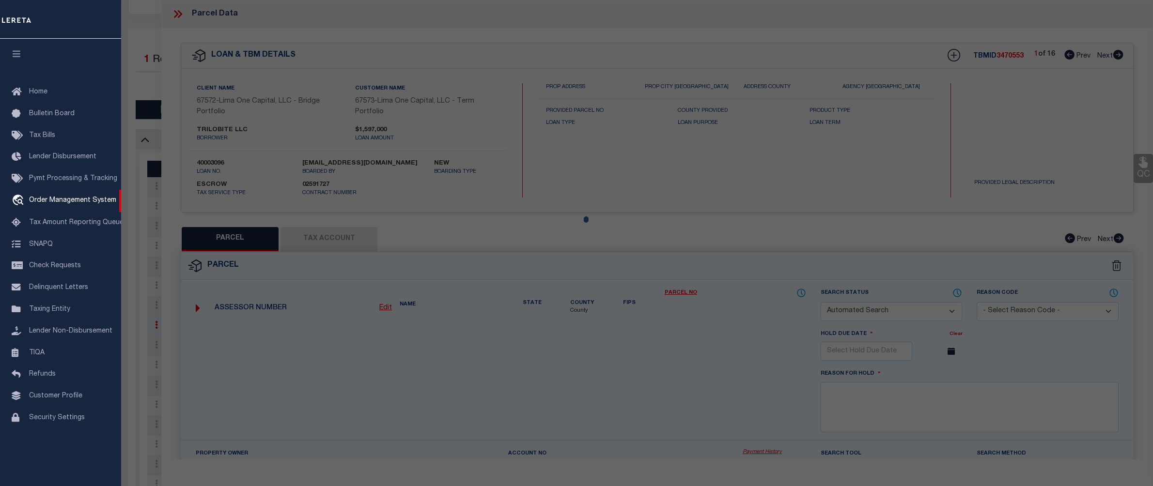
checkbox input "false"
select select "CP"
select select "AGW"
select select
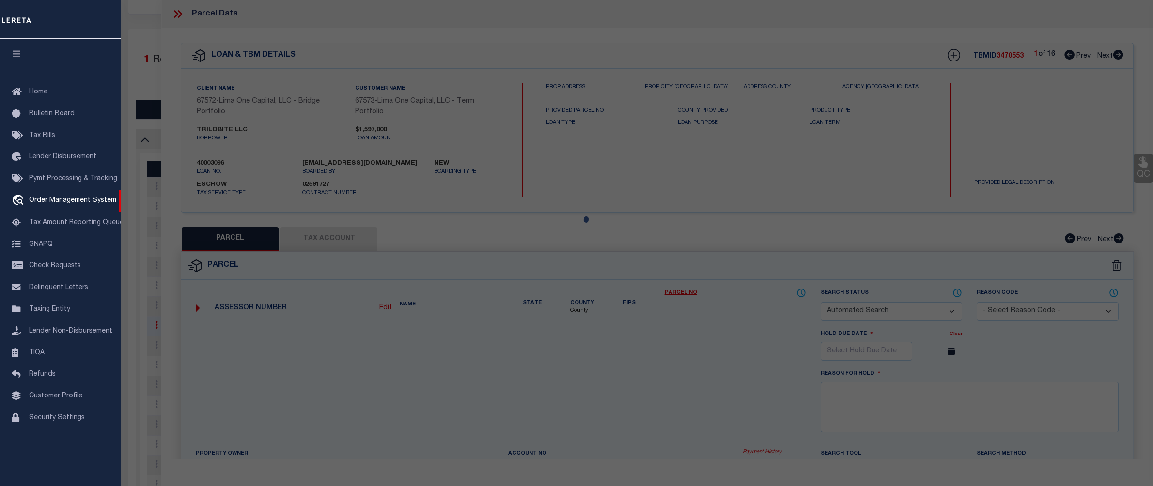
type input "[STREET_ADDRESS][PERSON_NAME]"
checkbox input "false"
type input "BELGRADE MT 59714"
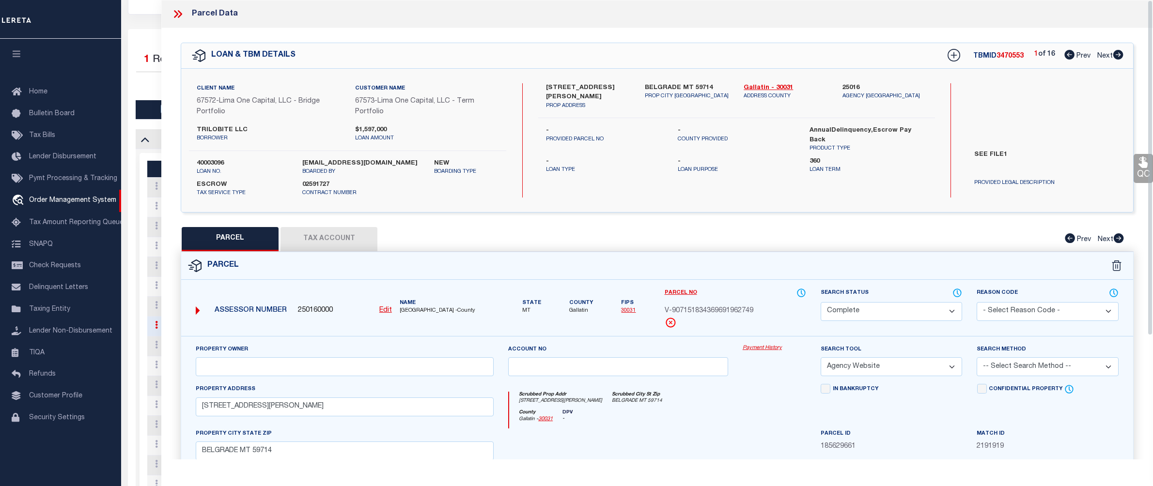
click at [754, 352] on link "Payment History" at bounding box center [774, 348] width 63 height 8
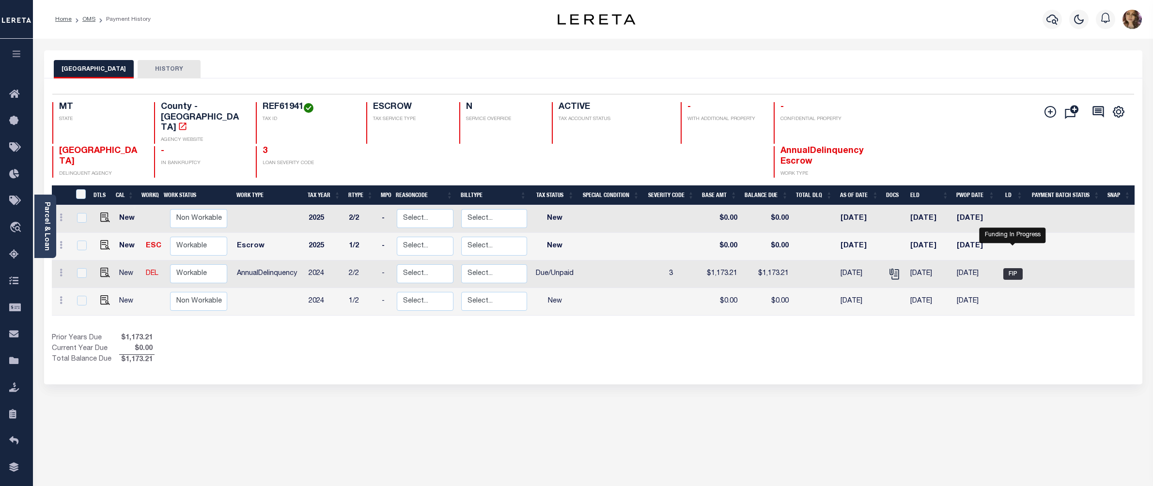
click at [1015, 268] on span "FIP" at bounding box center [1012, 274] width 19 height 12
checkbox input "true"
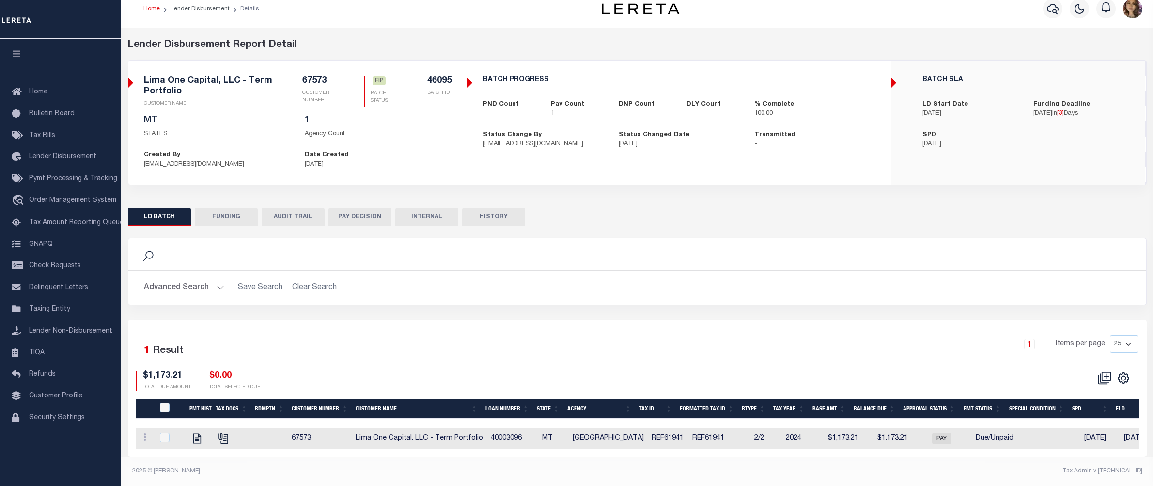
scroll to position [19, 0]
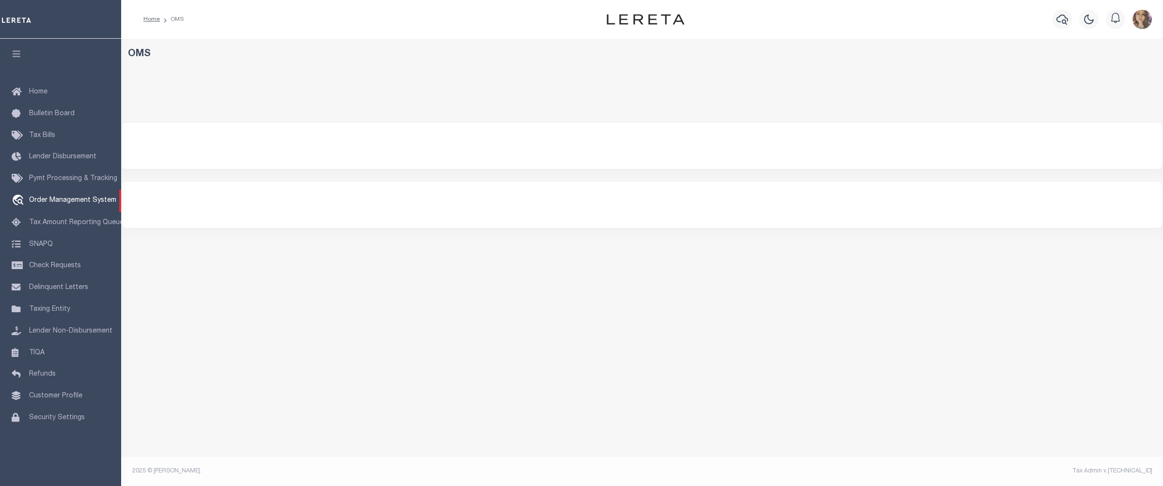
select select "200"
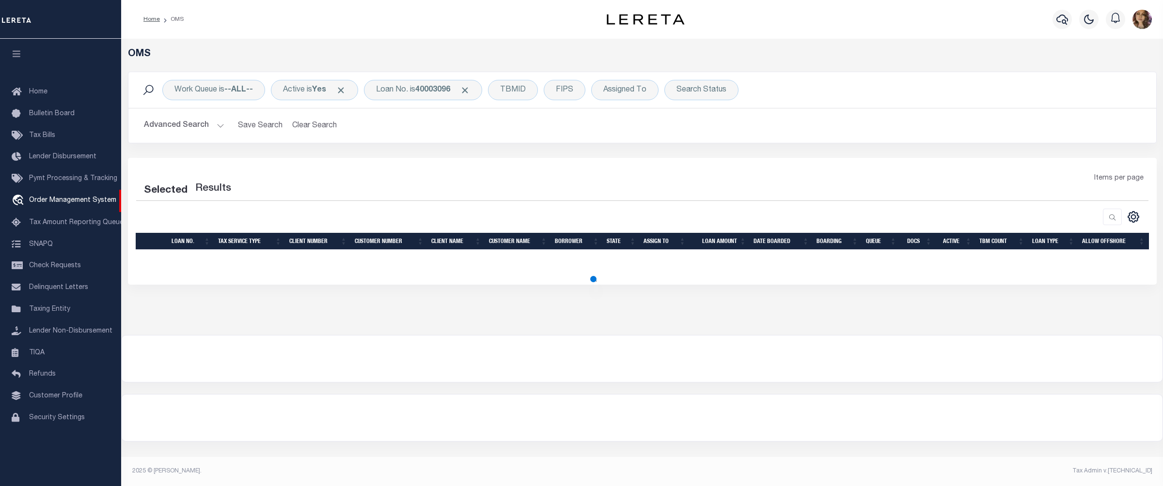
select select "200"
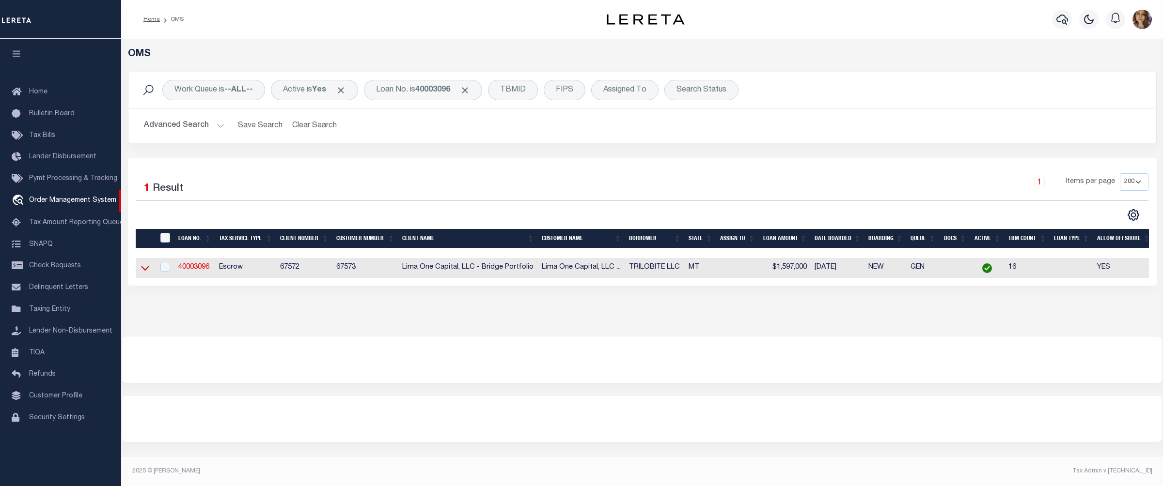
click at [147, 272] on icon at bounding box center [145, 268] width 8 height 10
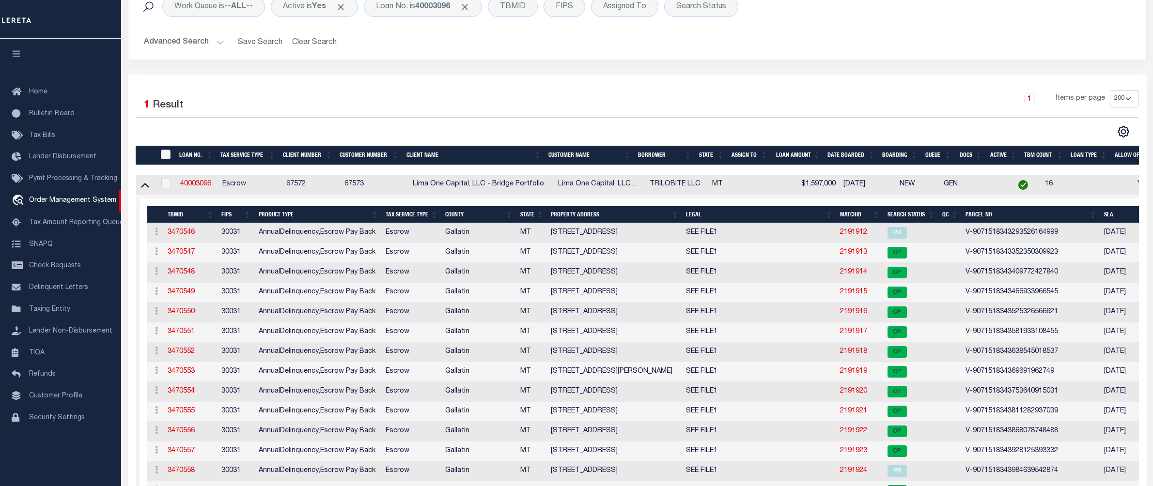
scroll to position [129, 0]
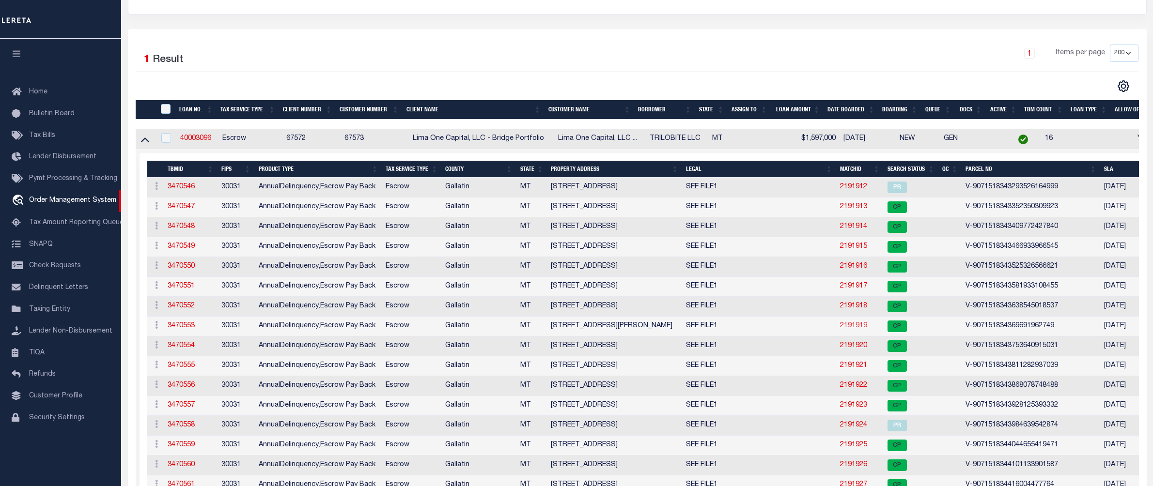
click at [863, 329] on link "2191919" at bounding box center [853, 326] width 27 height 7
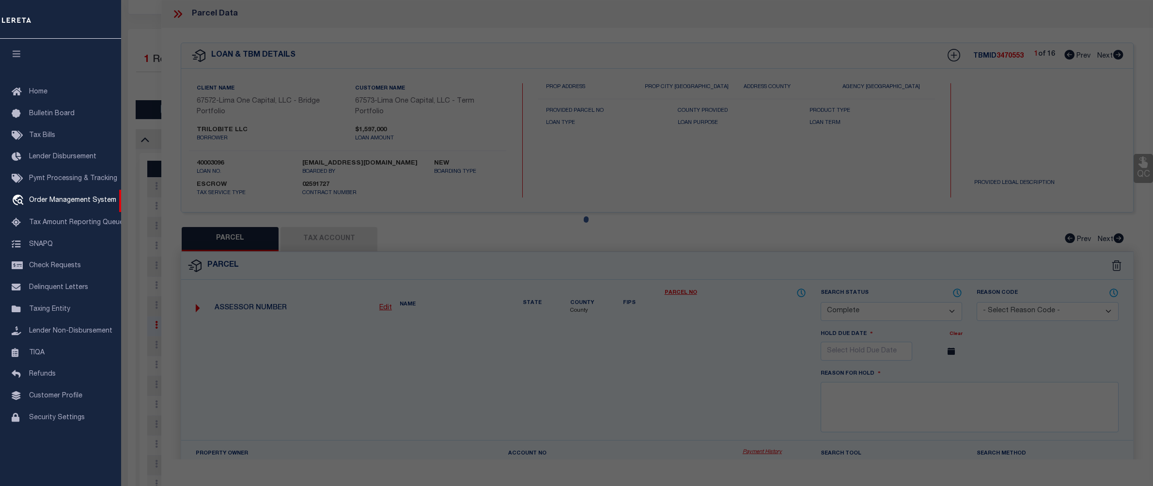
select select "AS"
select select
checkbox input "false"
select select "CP"
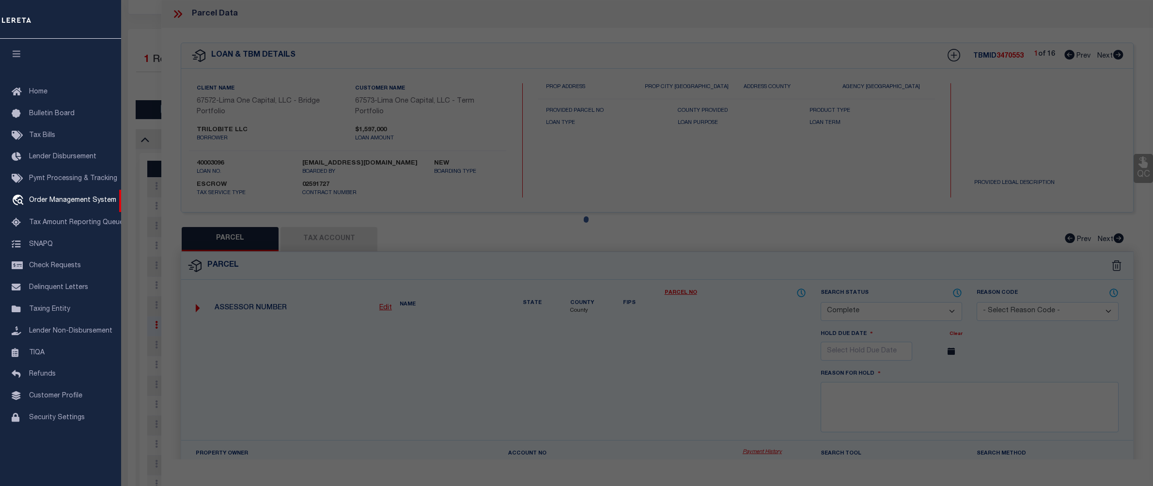
select select "AGW"
select select
type input "[STREET_ADDRESS][PERSON_NAME]"
checkbox input "false"
type input "BELGRADE MT 59714"
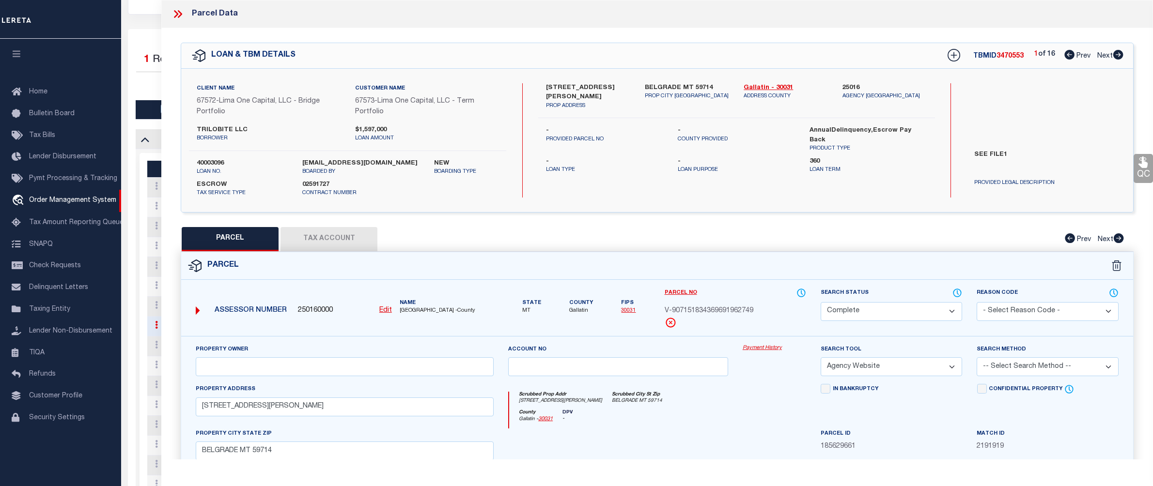
click at [760, 351] on link "Payment History" at bounding box center [774, 348] width 63 height 8
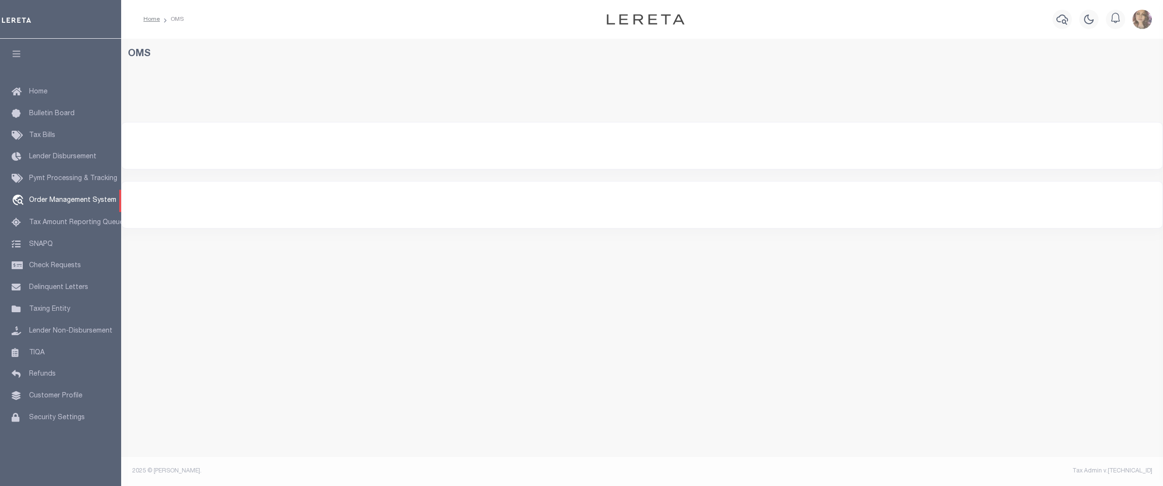
select select "200"
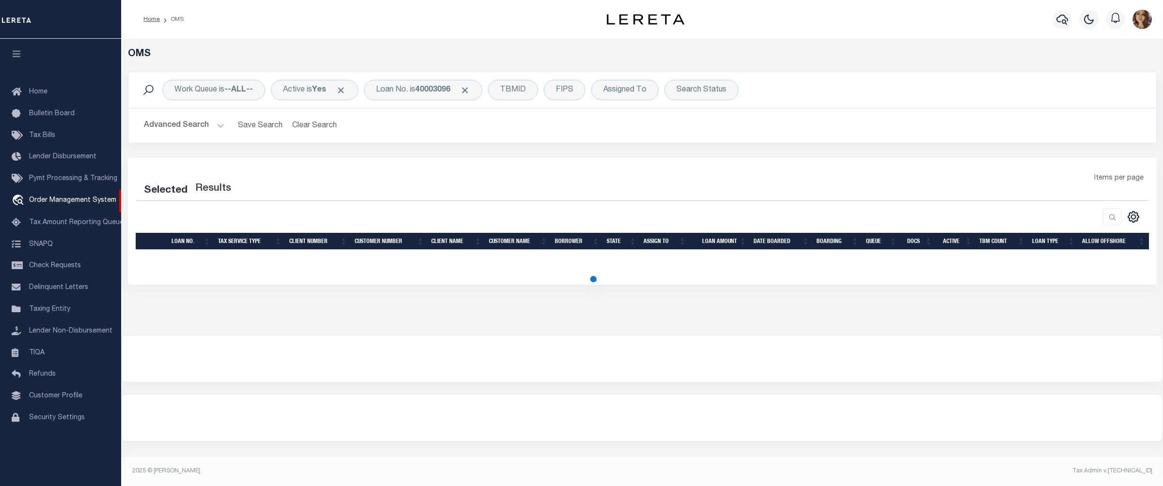
select select "200"
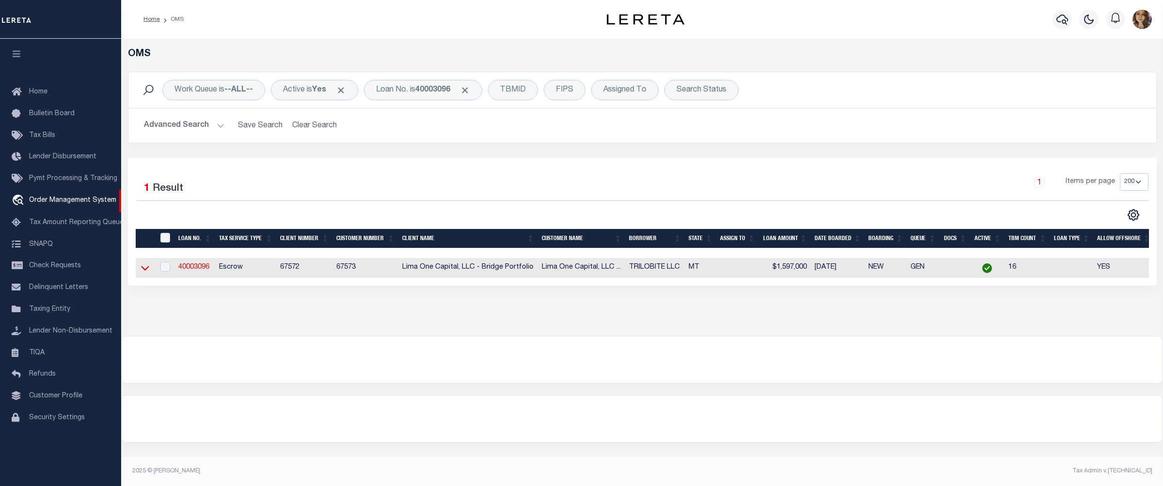
click at [141, 270] on icon at bounding box center [145, 268] width 8 height 10
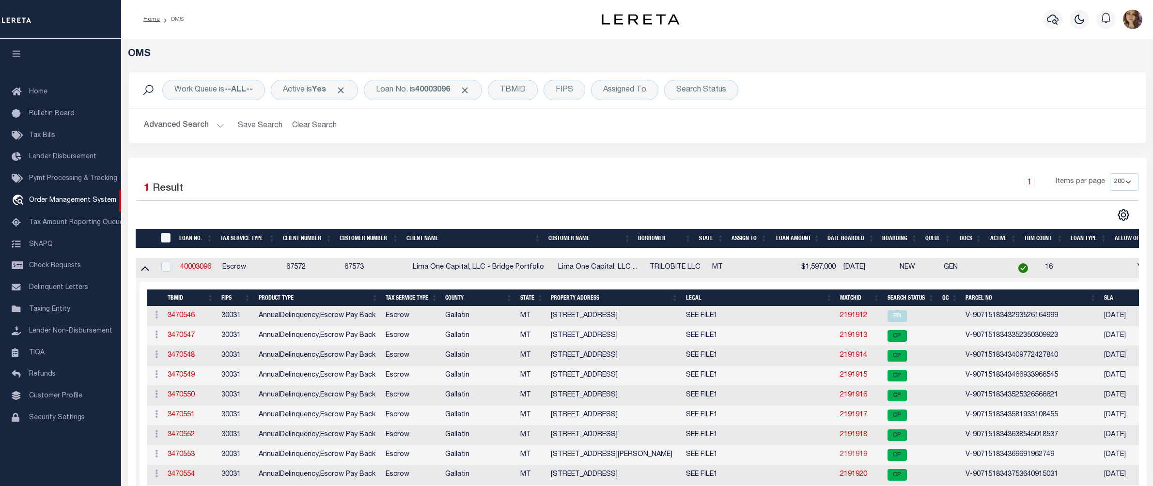
click at [849, 458] on link "2191919" at bounding box center [853, 455] width 27 height 7
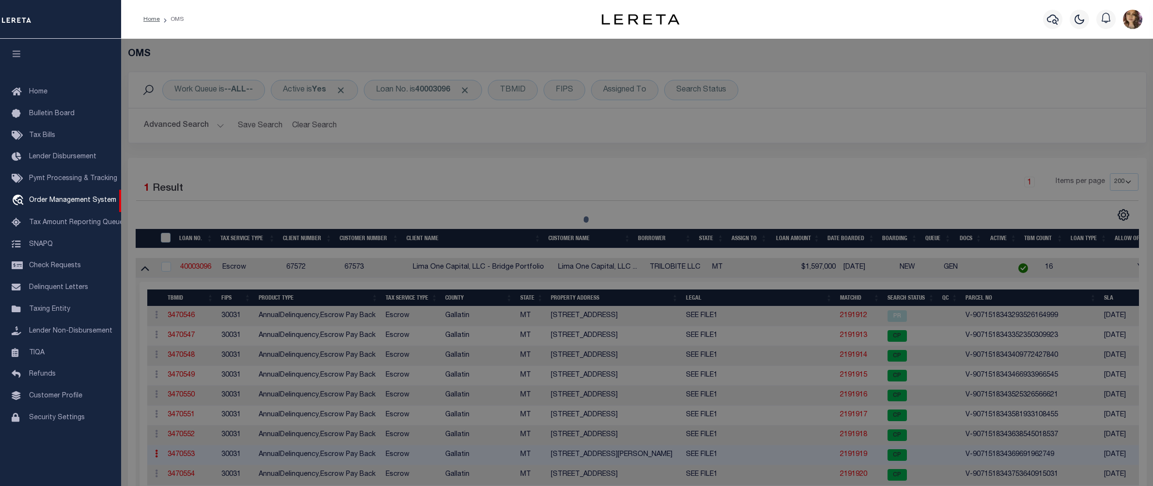
select select "AS"
select select
checkbox input "false"
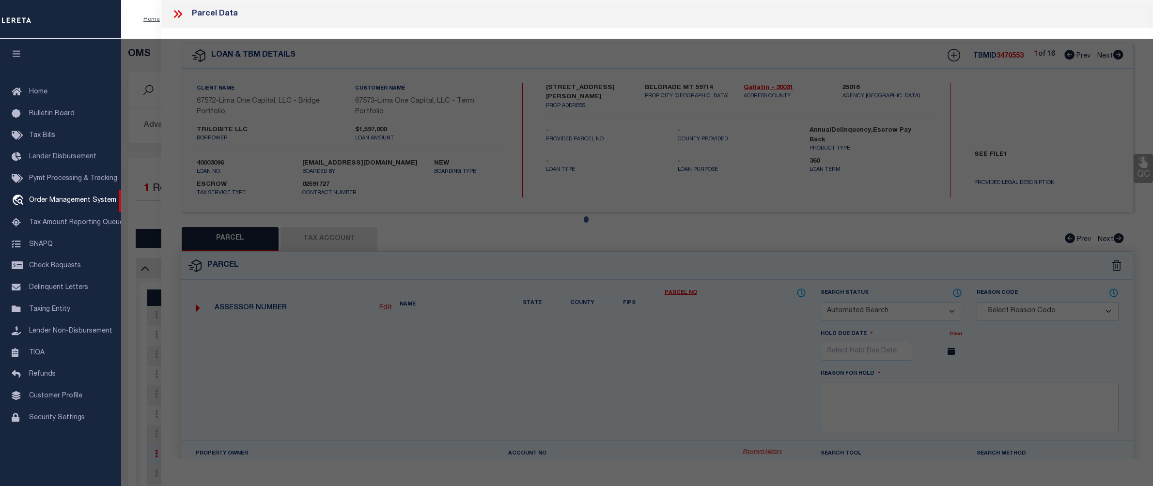
select select "CP"
select select "AGW"
select select
type input "[STREET_ADDRESS][PERSON_NAME]"
checkbox input "false"
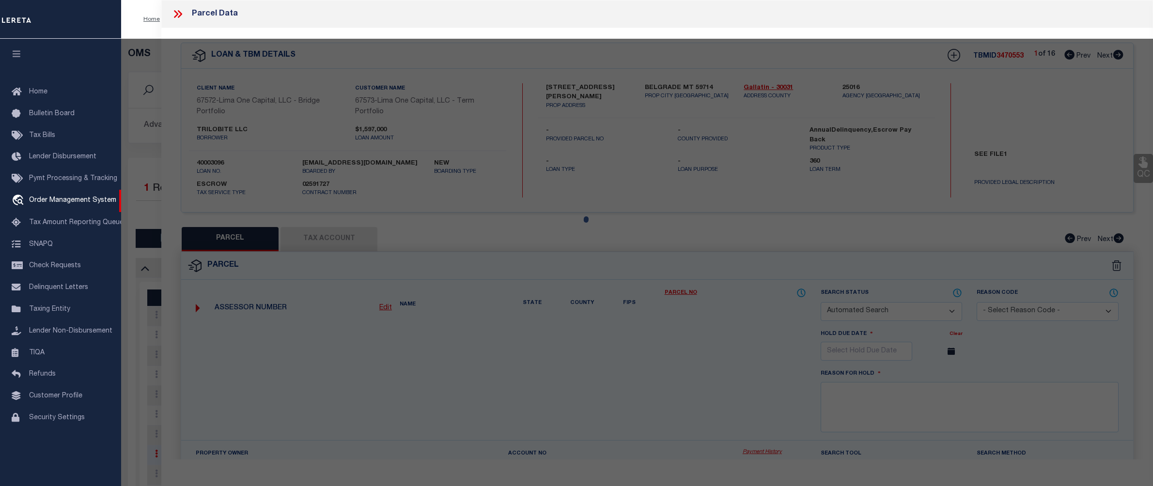
type input "BELGRADE MT 59714"
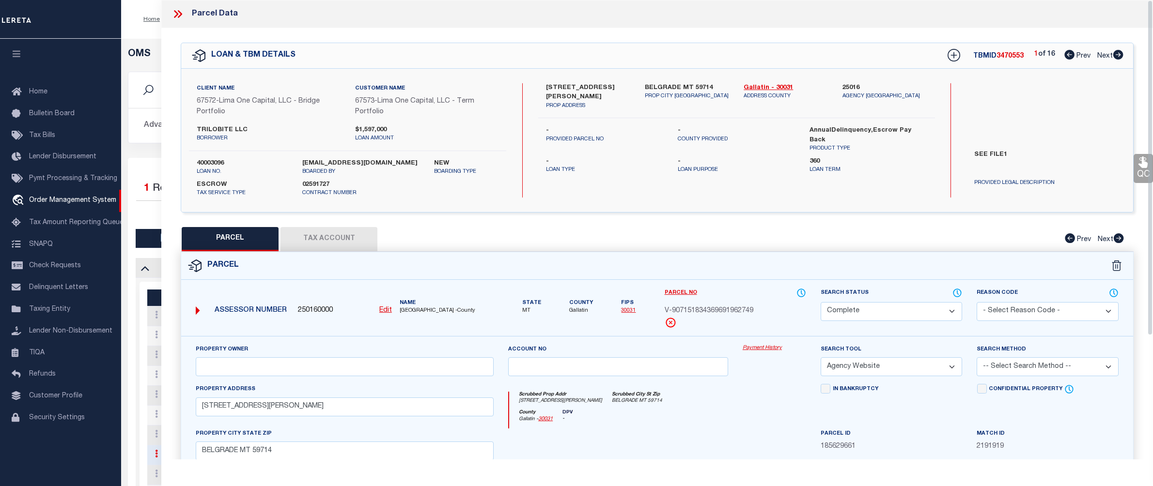
click at [768, 353] on link "Payment History" at bounding box center [774, 348] width 63 height 8
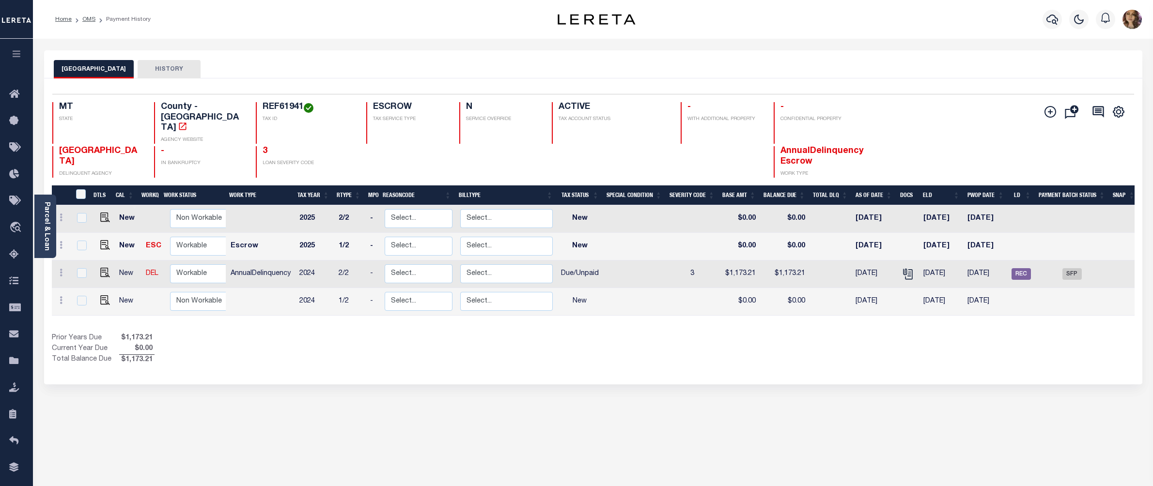
click at [741, 409] on div "GALLATIN COUNTY HISTORY Selected 4 Results" at bounding box center [593, 323] width 1113 height 547
click at [1024, 268] on span "REC" at bounding box center [1021, 274] width 19 height 12
checkbox input "true"
